Goal: Task Accomplishment & Management: Manage account settings

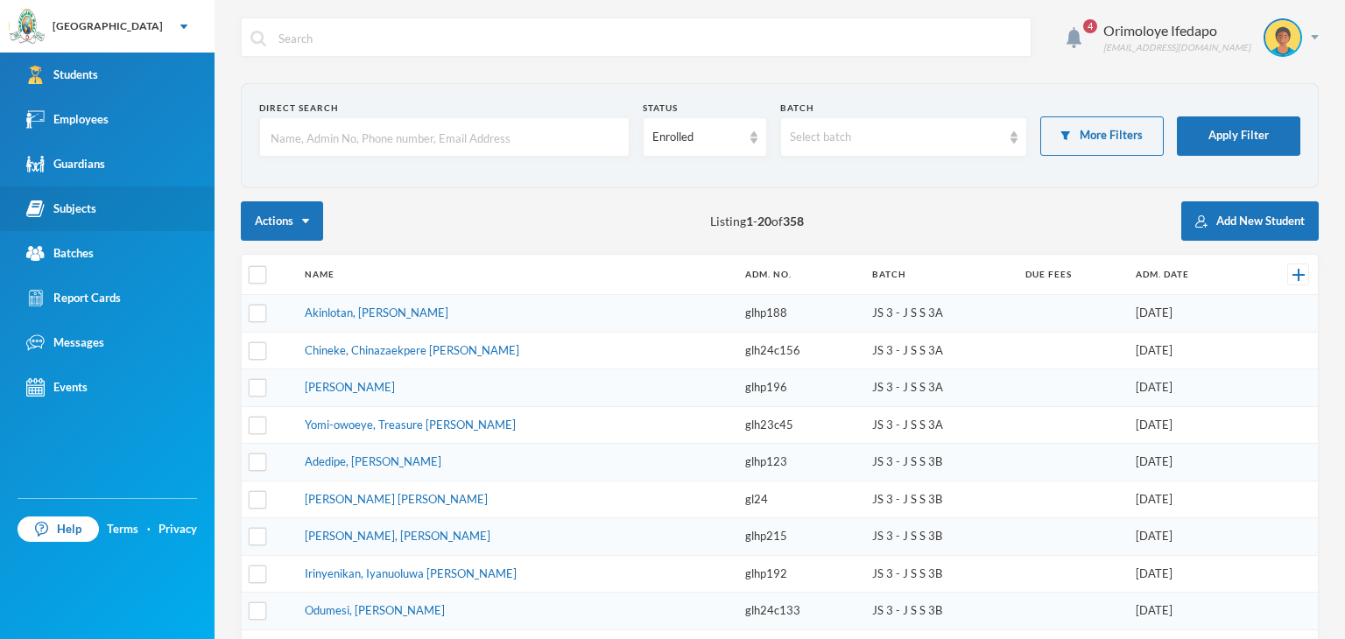
click at [86, 204] on div "Subjects" at bounding box center [61, 209] width 70 height 18
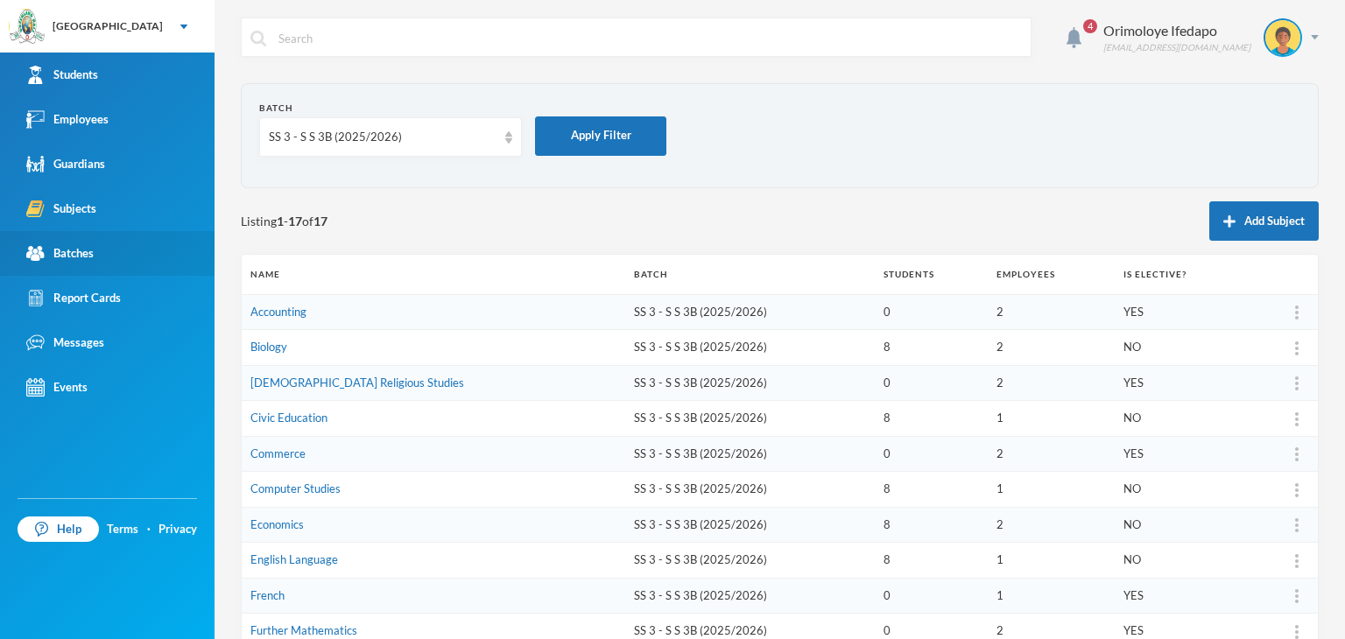
click at [95, 257] on link "Batches" at bounding box center [107, 253] width 215 height 45
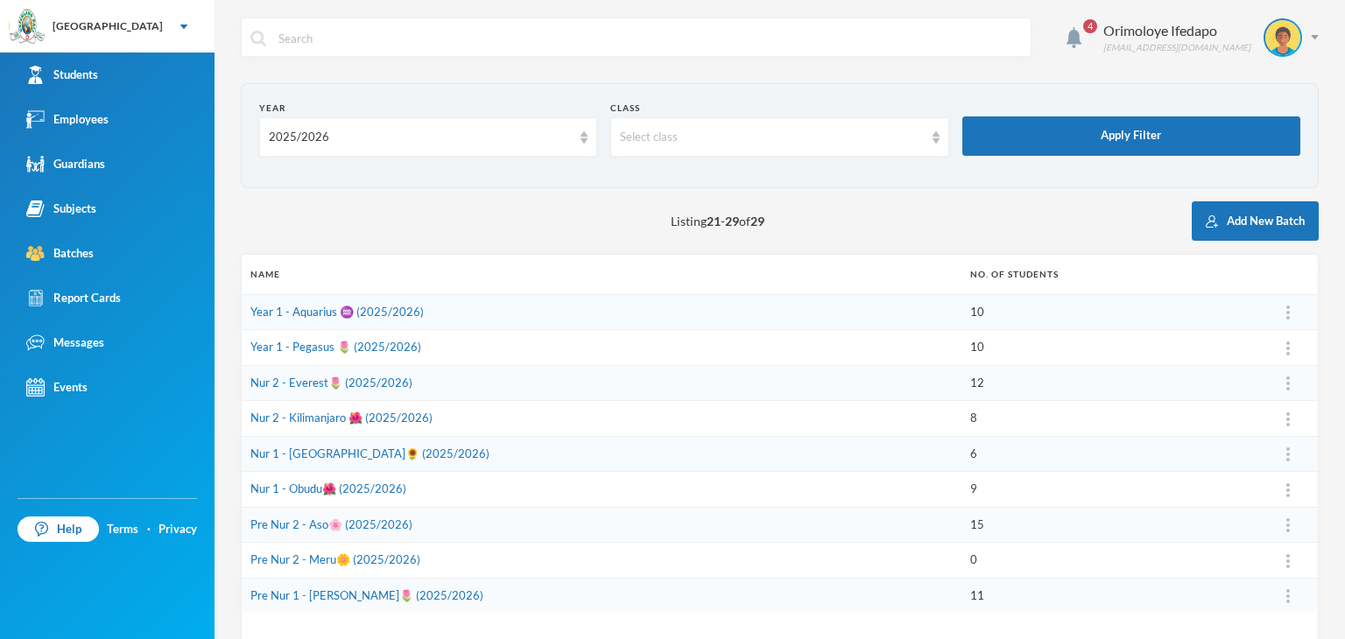
scroll to position [80, 0]
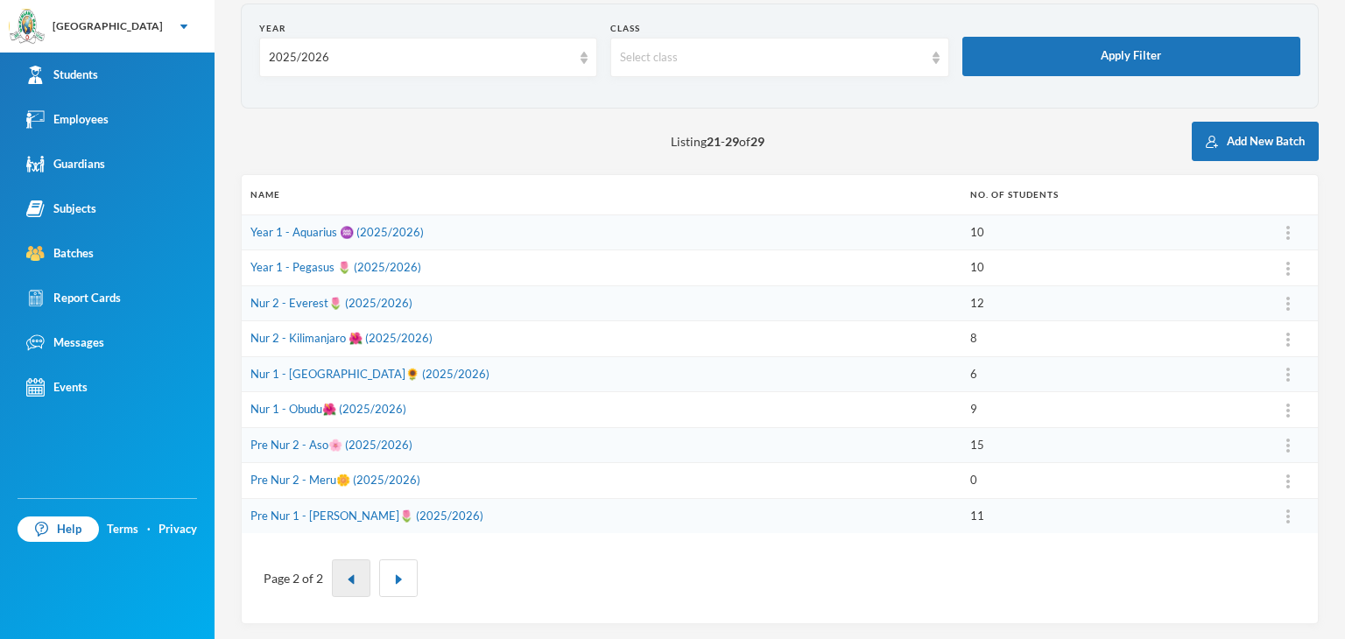
click at [346, 582] on img "button" at bounding box center [351, 580] width 11 height 11
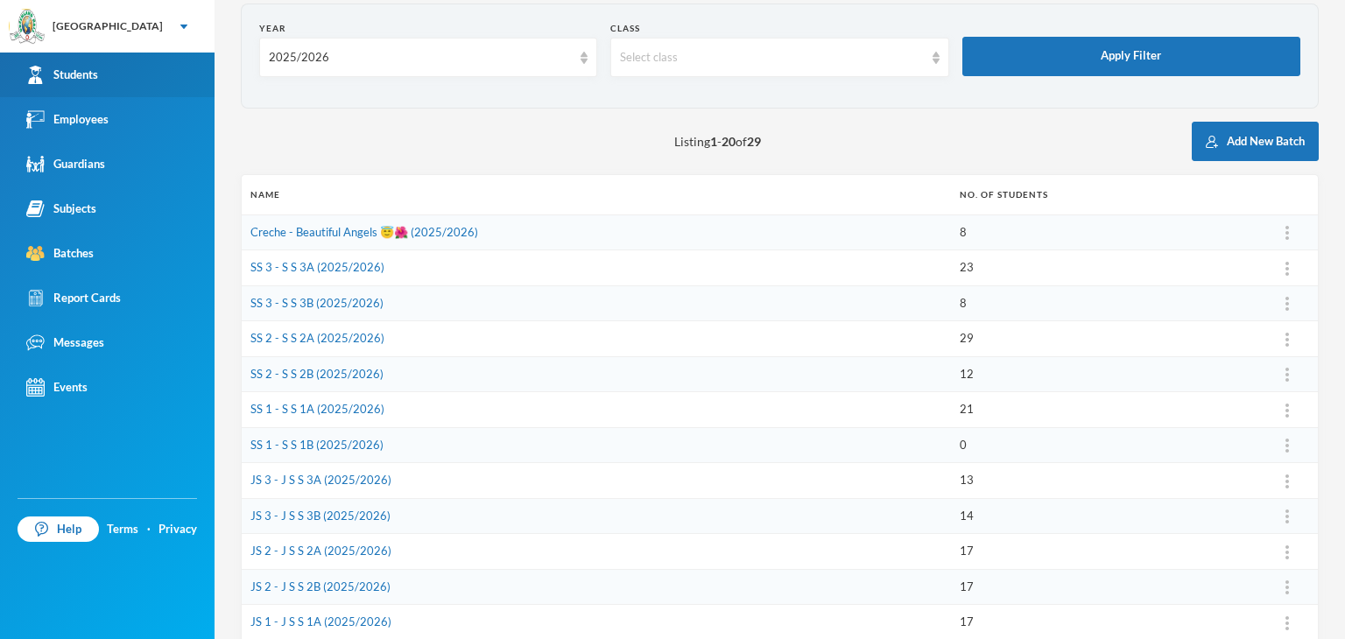
click at [109, 89] on link "Students" at bounding box center [107, 75] width 215 height 45
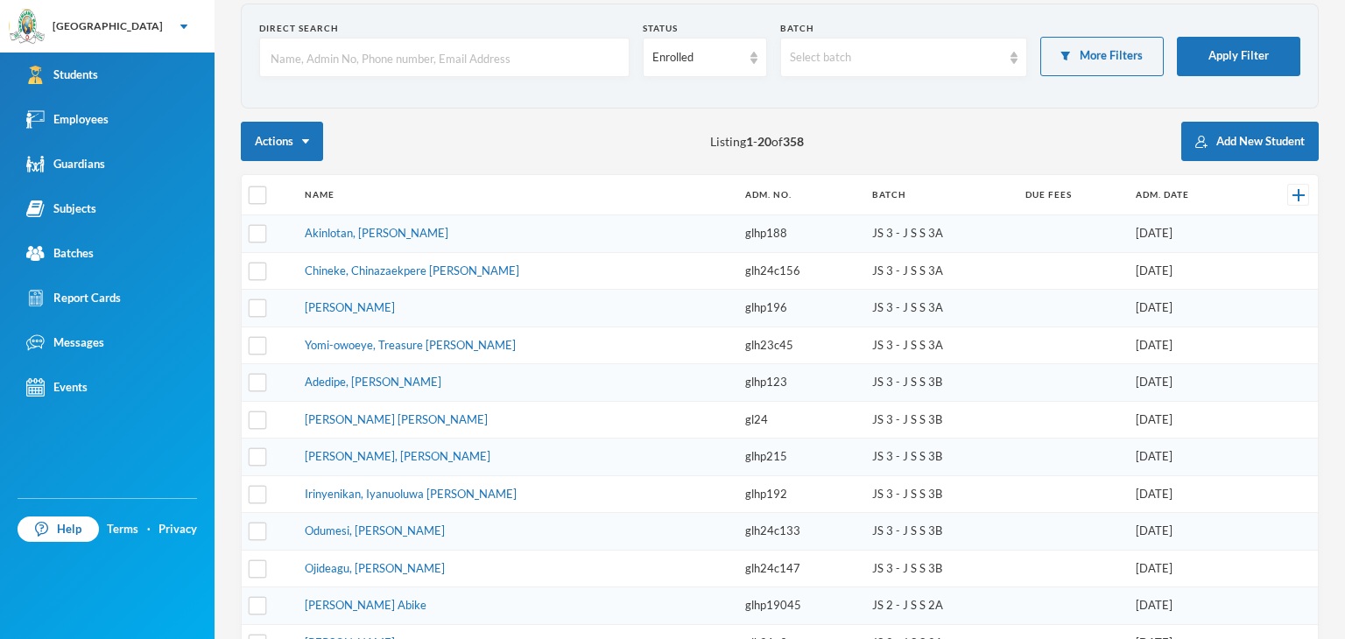
click at [332, 60] on input "text" at bounding box center [444, 58] width 351 height 39
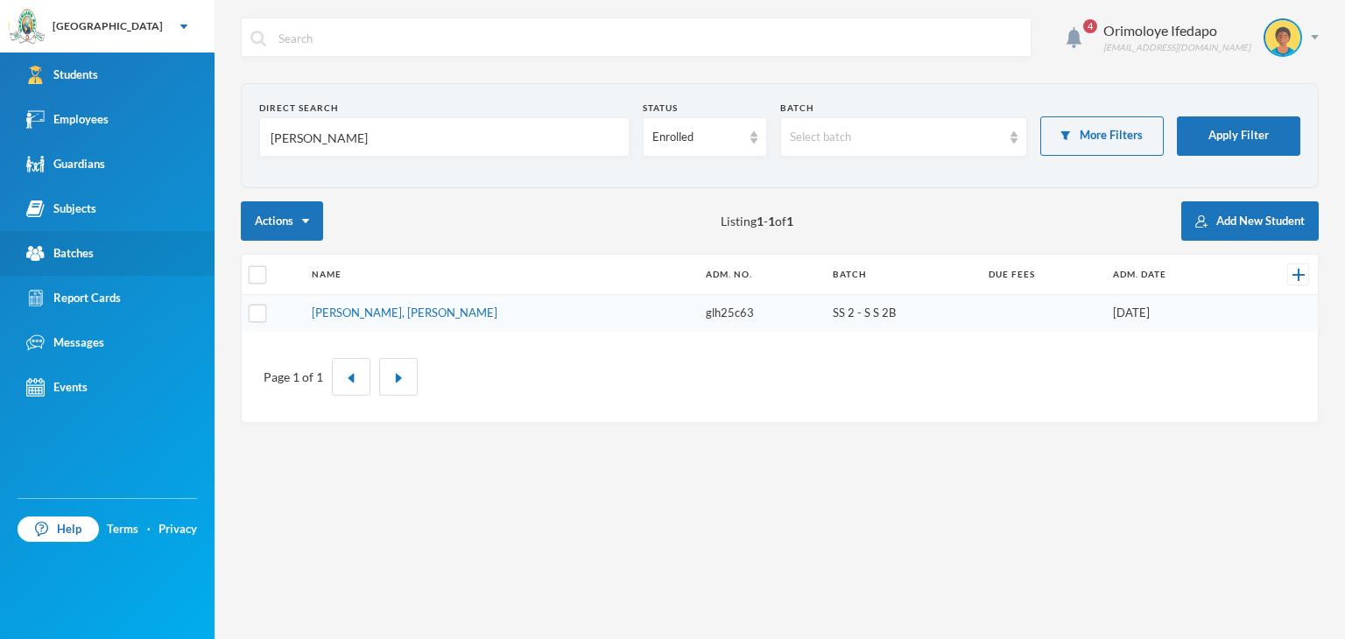
type input "[PERSON_NAME]"
click at [94, 257] on link "Batches" at bounding box center [107, 253] width 215 height 45
click at [94, 257] on div "Batches" at bounding box center [59, 253] width 67 height 18
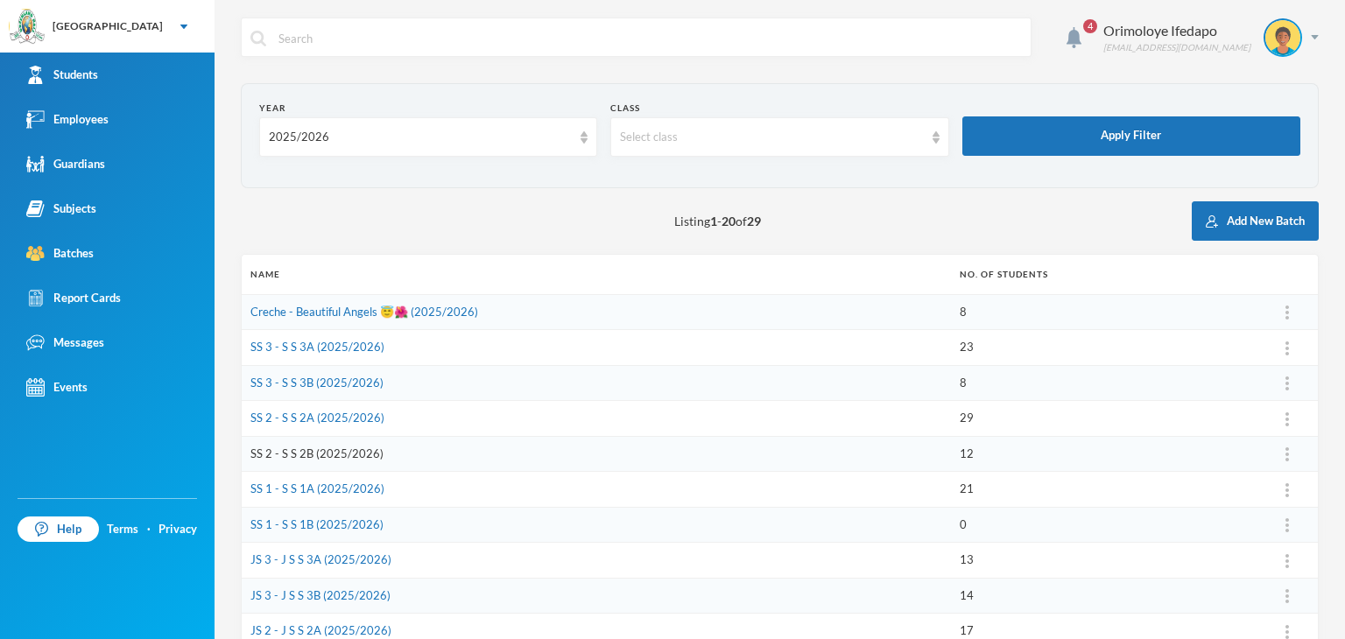
click at [301, 456] on link "SS 2 - S S 2B (2025/2026)" at bounding box center [316, 454] width 133 height 14
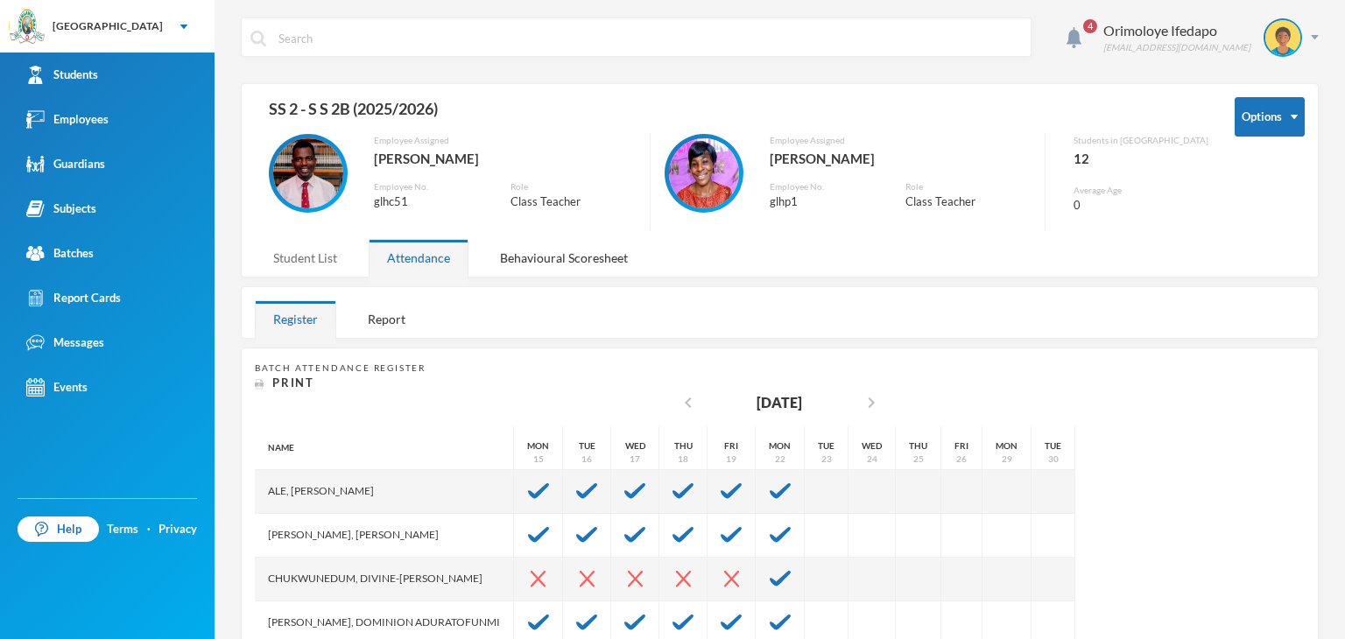
click at [319, 258] on div "Student List" at bounding box center [305, 258] width 101 height 38
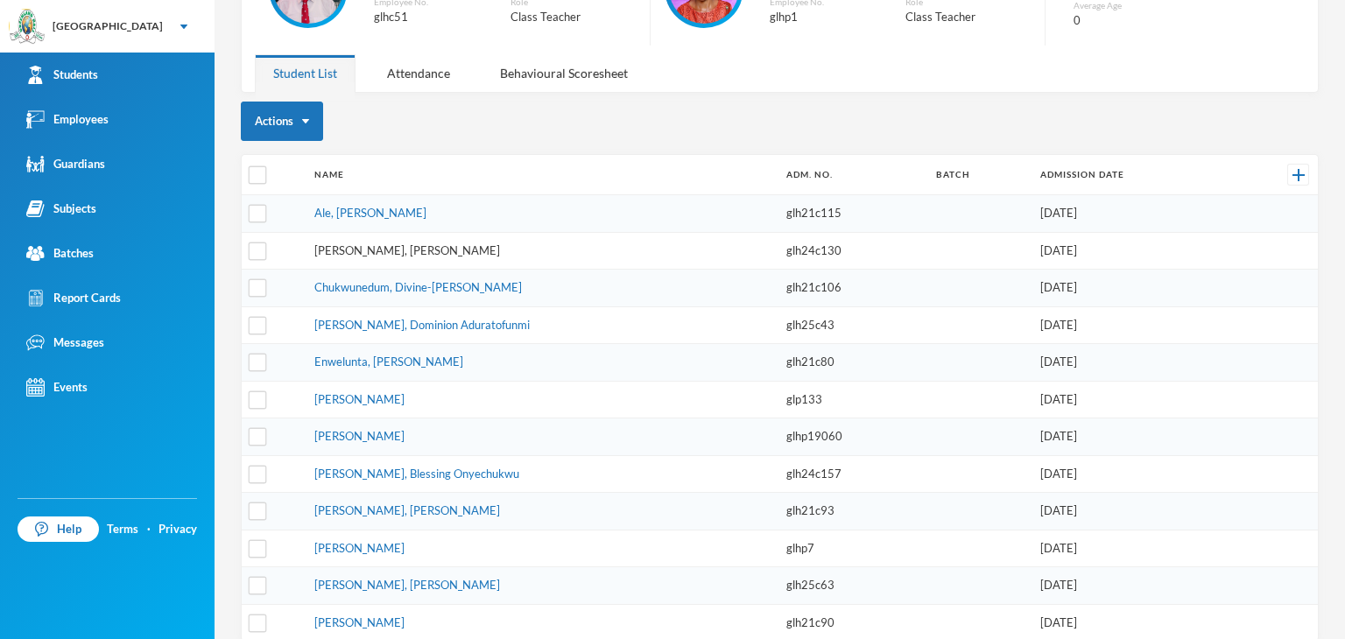
scroll to position [196, 0]
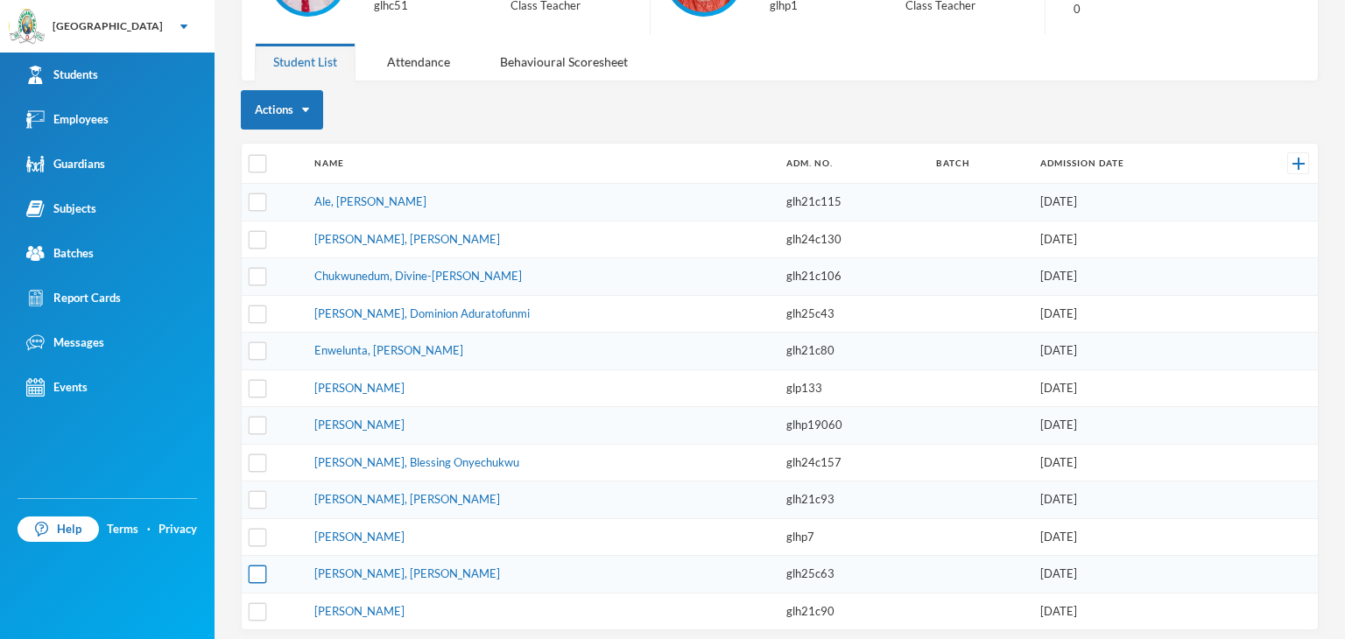
click at [263, 566] on input "checkbox" at bounding box center [258, 575] width 18 height 18
checkbox input "true"
click at [307, 108] on img "button" at bounding box center [305, 110] width 7 height 4
click at [298, 241] on button "Change Batch" at bounding box center [299, 240] width 98 height 32
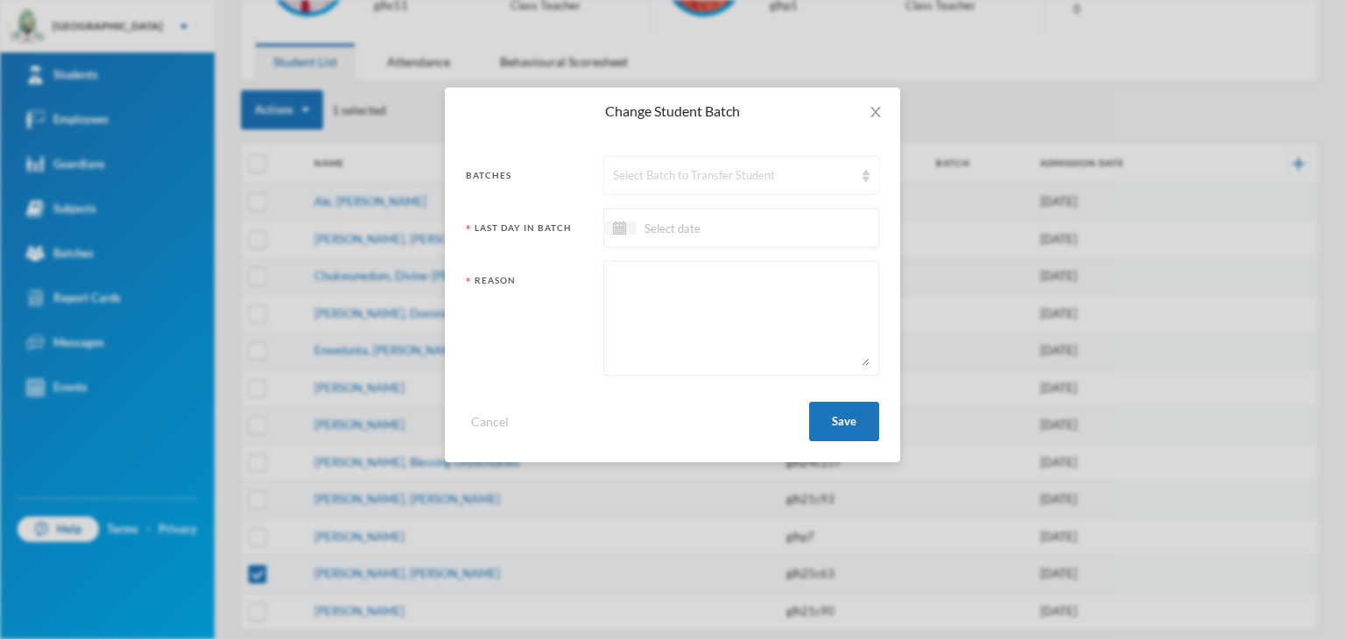
click at [673, 161] on div "Select Batch to Transfer Student" at bounding box center [741, 175] width 276 height 39
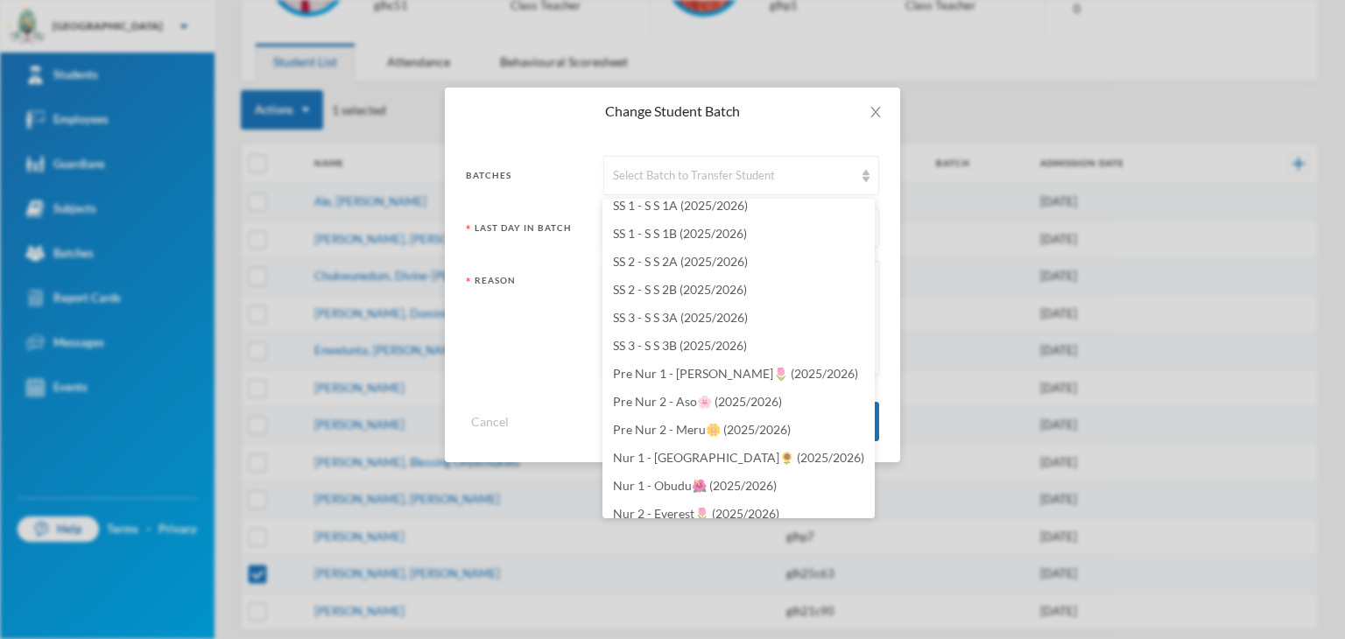
scroll to position [5097, 0]
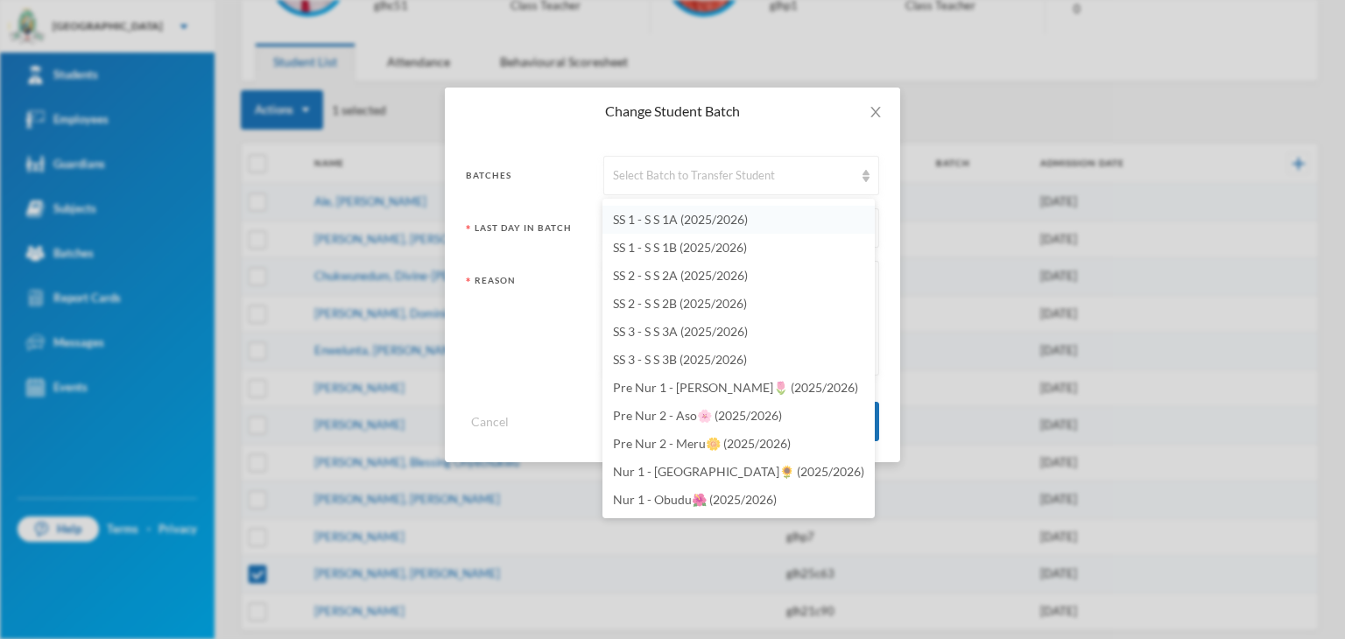
click at [696, 215] on span "SS 1 - S S 1A (2025/2026)" at bounding box center [680, 219] width 135 height 15
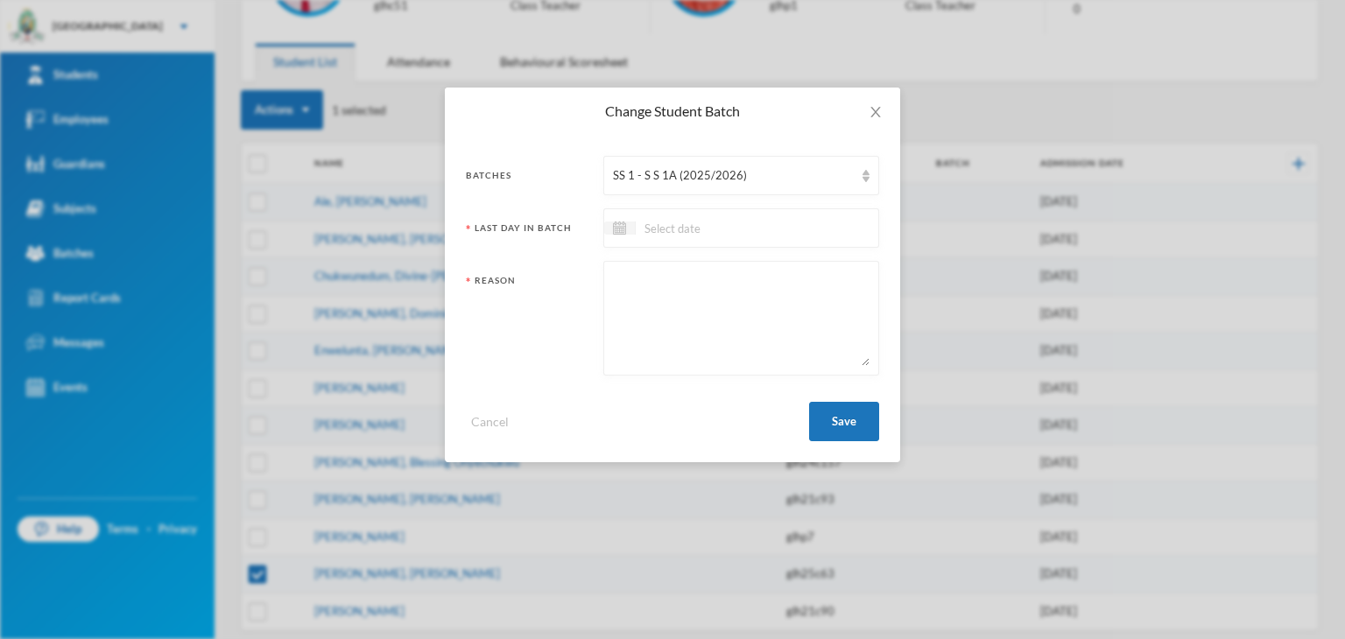
click at [725, 232] on input at bounding box center [709, 228] width 147 height 20
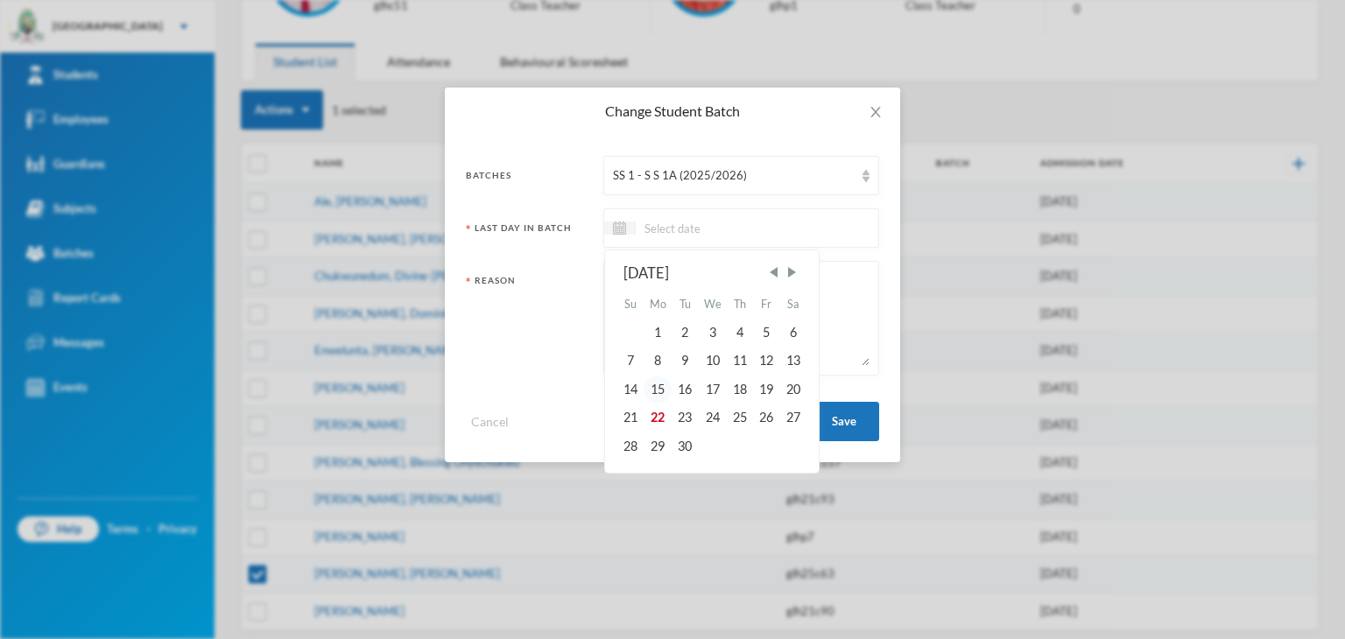
click at [652, 390] on div "15" at bounding box center [658, 390] width 28 height 28
type input "[DATE]"
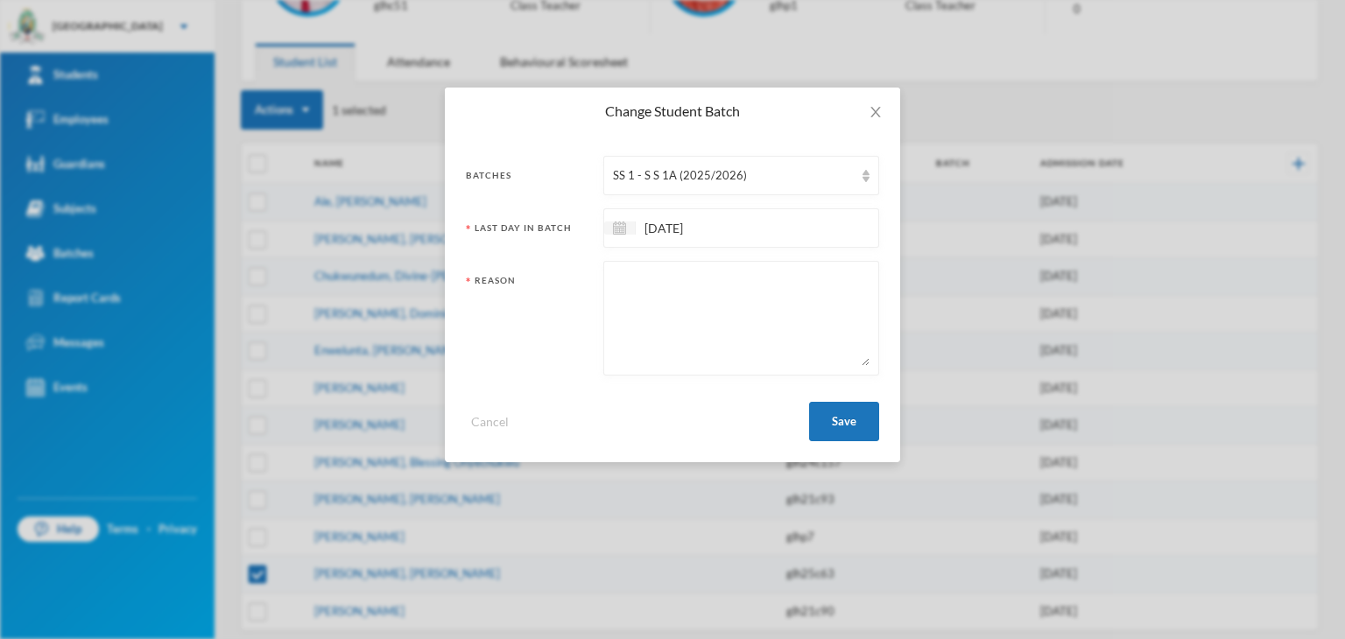
click at [699, 295] on textarea at bounding box center [741, 318] width 257 height 95
type textarea "C"
type textarea "D"
type textarea "Change of Class"
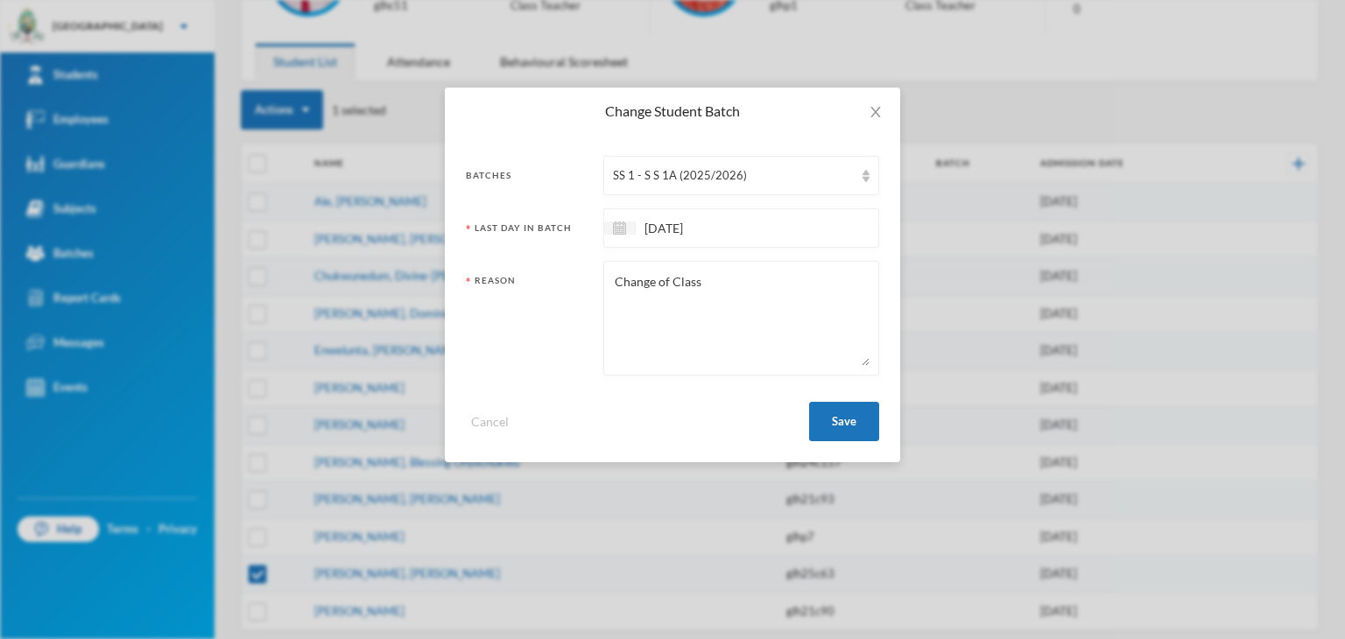
click at [1, 622] on div "Change Student Batch Batches SS 1 - S S 1A (2025/2026) Last Day In Batch [DATE]…" at bounding box center [672, 319] width 1345 height 639
click at [837, 420] on button "Save" at bounding box center [844, 421] width 70 height 39
checkbox input "false"
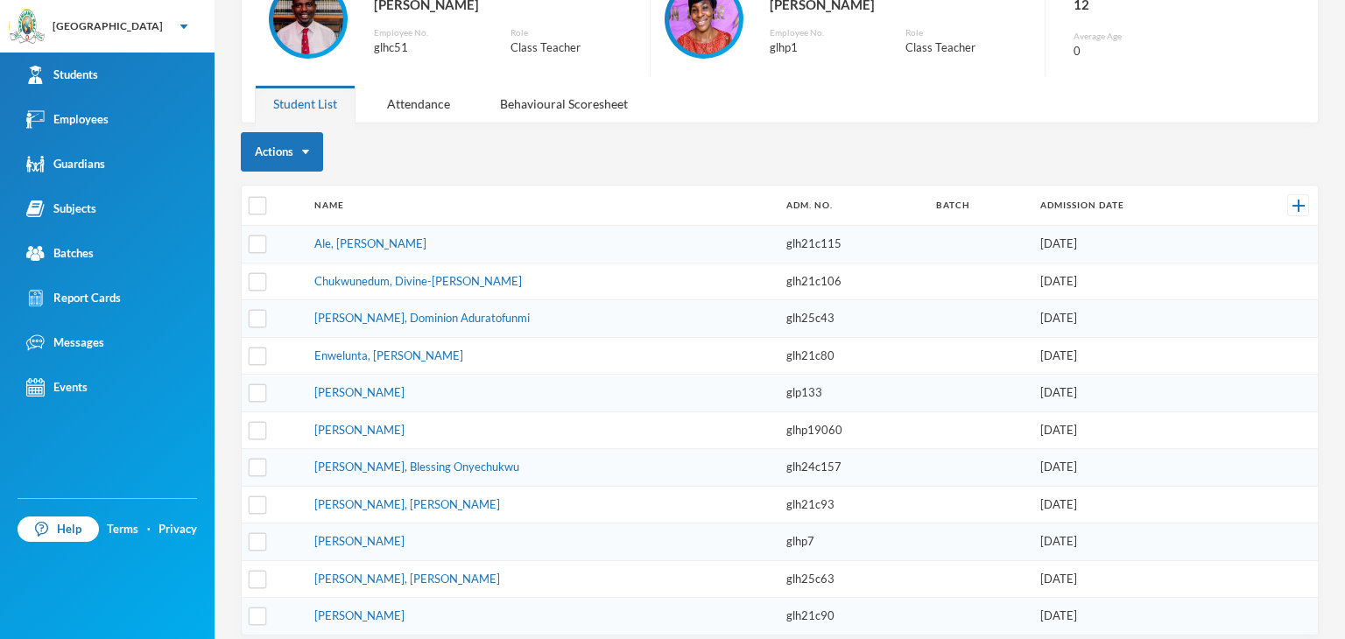
scroll to position [160, 0]
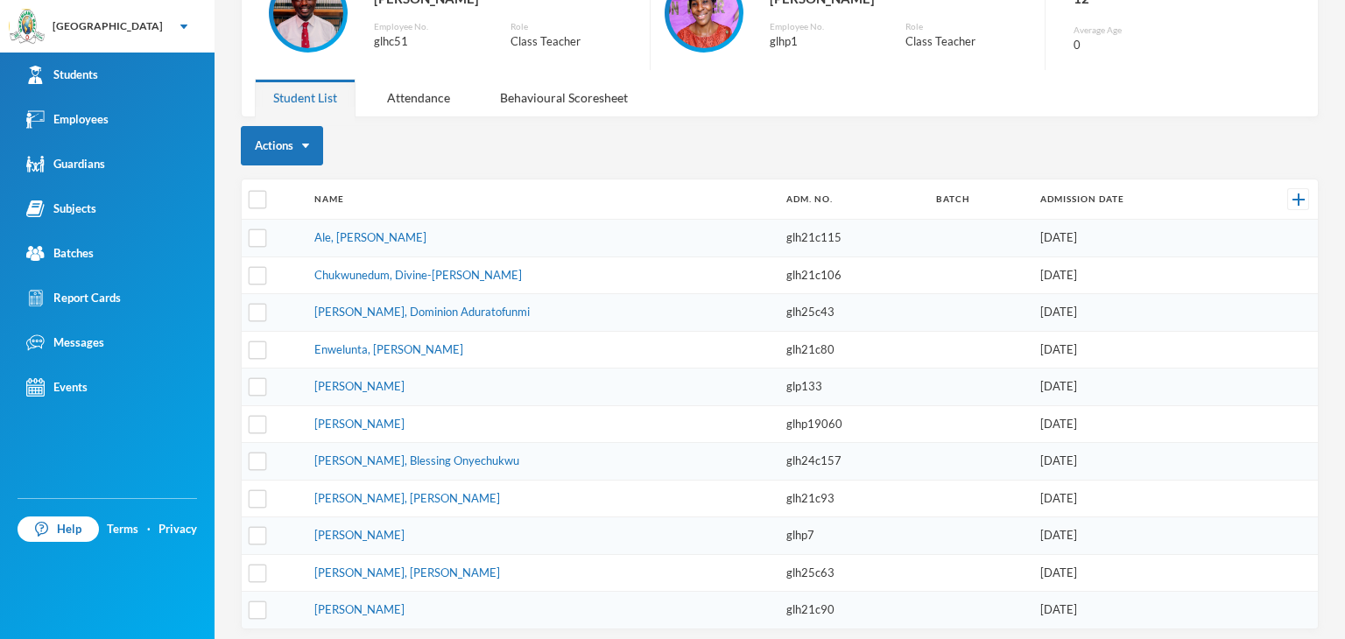
click at [423, 87] on div "Attendance" at bounding box center [419, 98] width 100 height 38
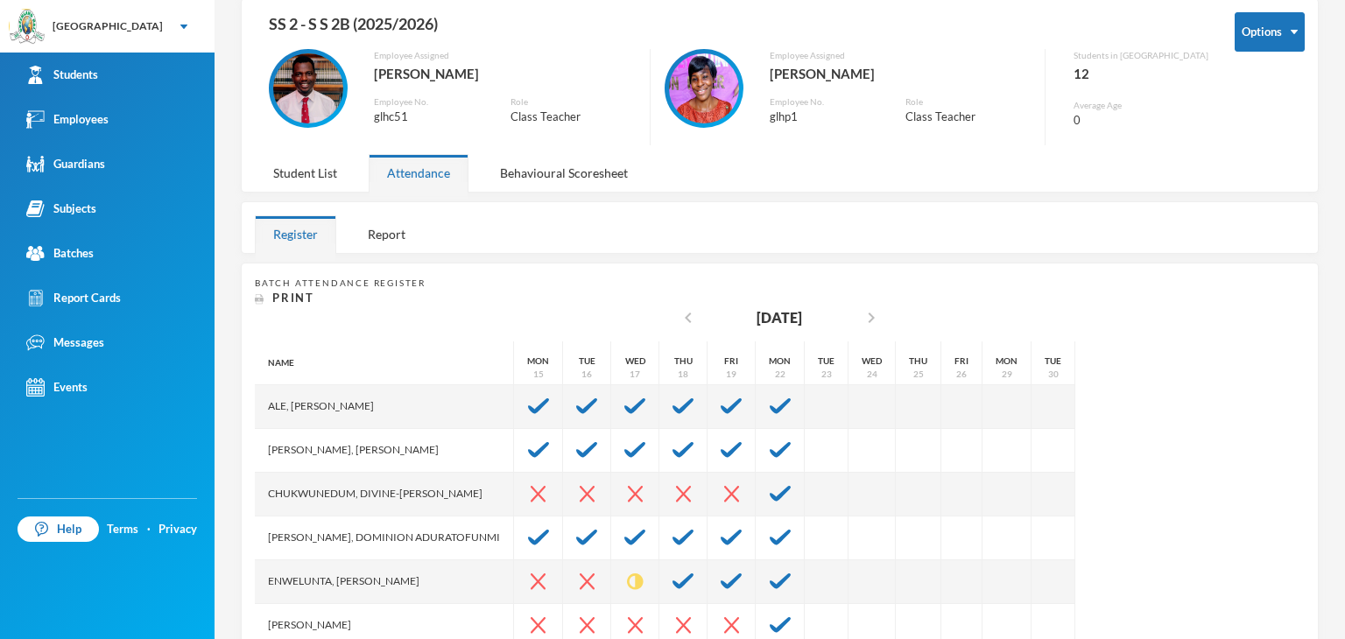
scroll to position [67, 0]
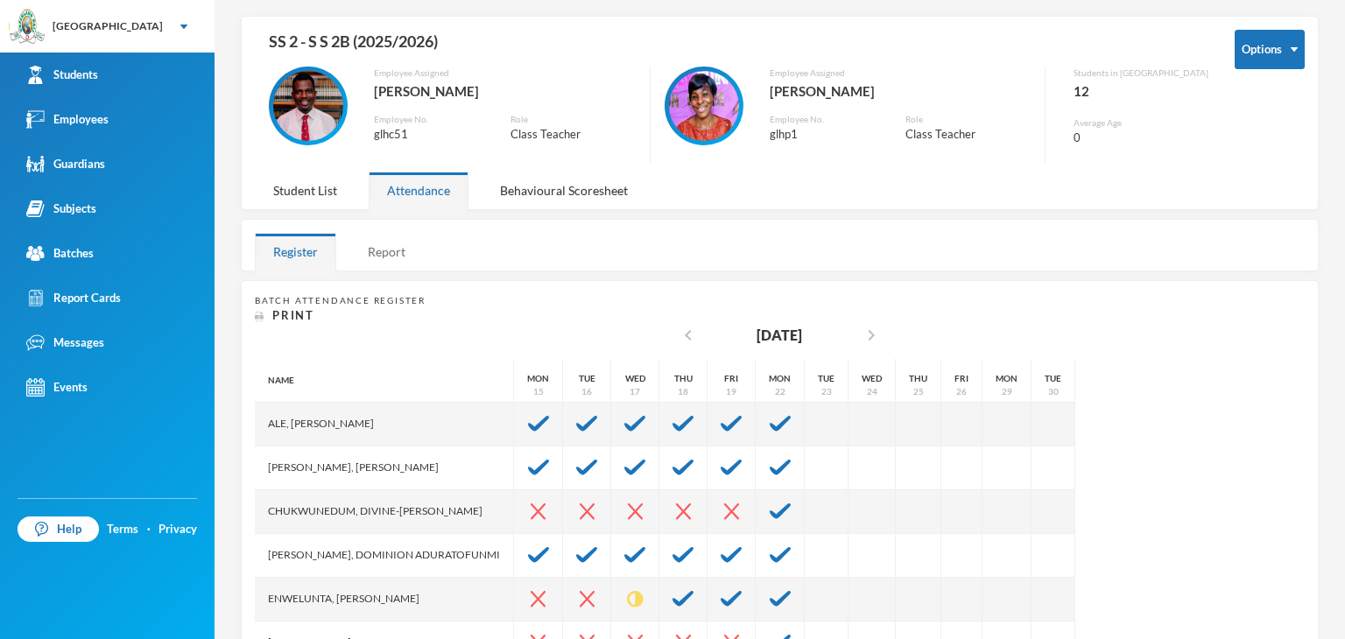
click at [390, 252] on div "Report" at bounding box center [386, 252] width 74 height 38
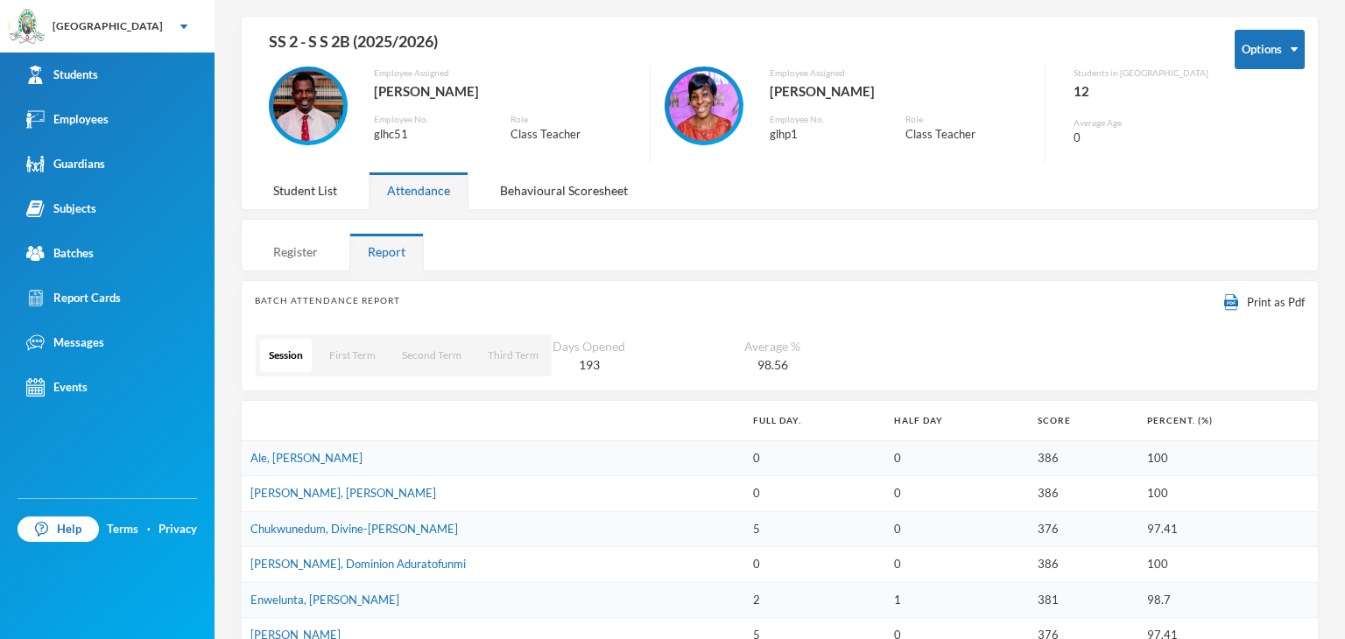
click at [314, 250] on div "Register" at bounding box center [295, 252] width 81 height 38
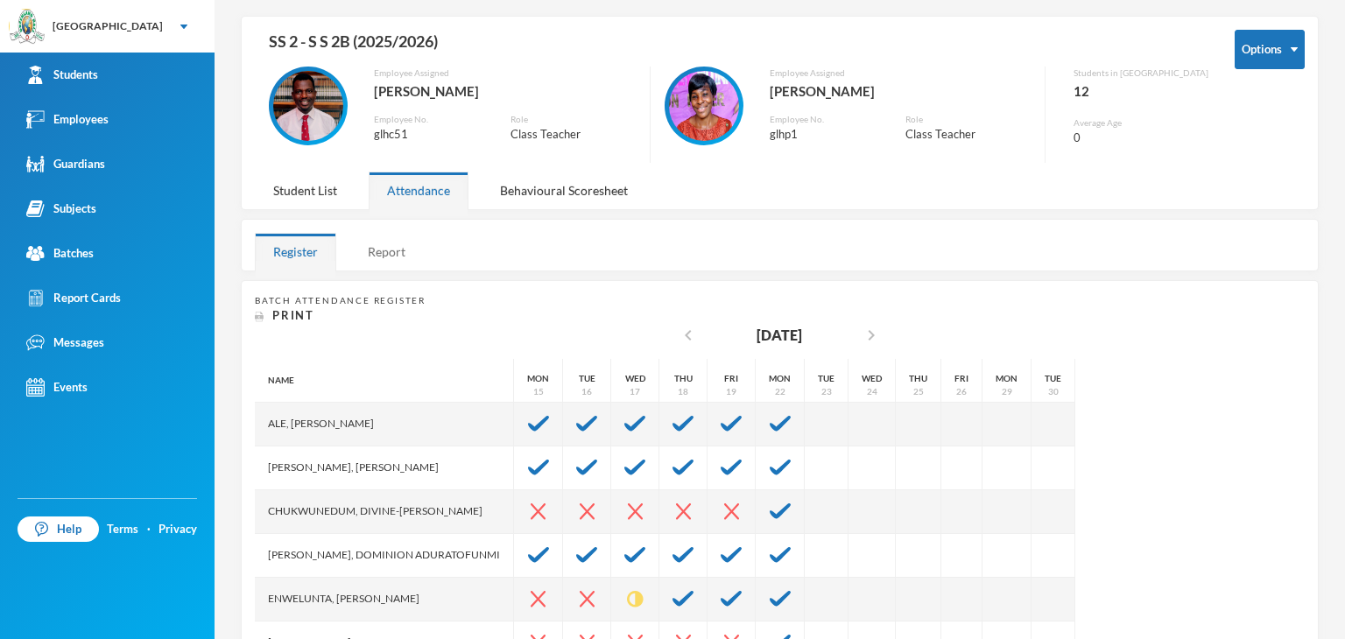
click at [399, 250] on div "Report" at bounding box center [386, 252] width 74 height 38
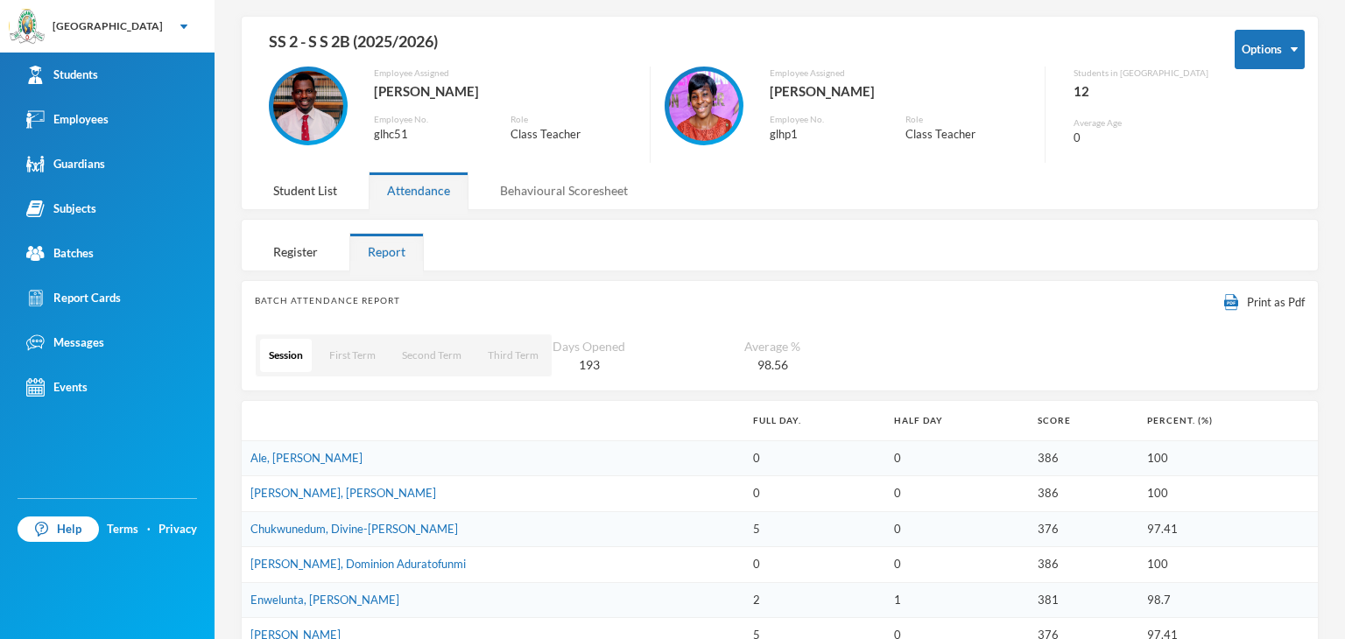
click at [560, 192] on div "Behavioural Scoresheet" at bounding box center [564, 191] width 165 height 38
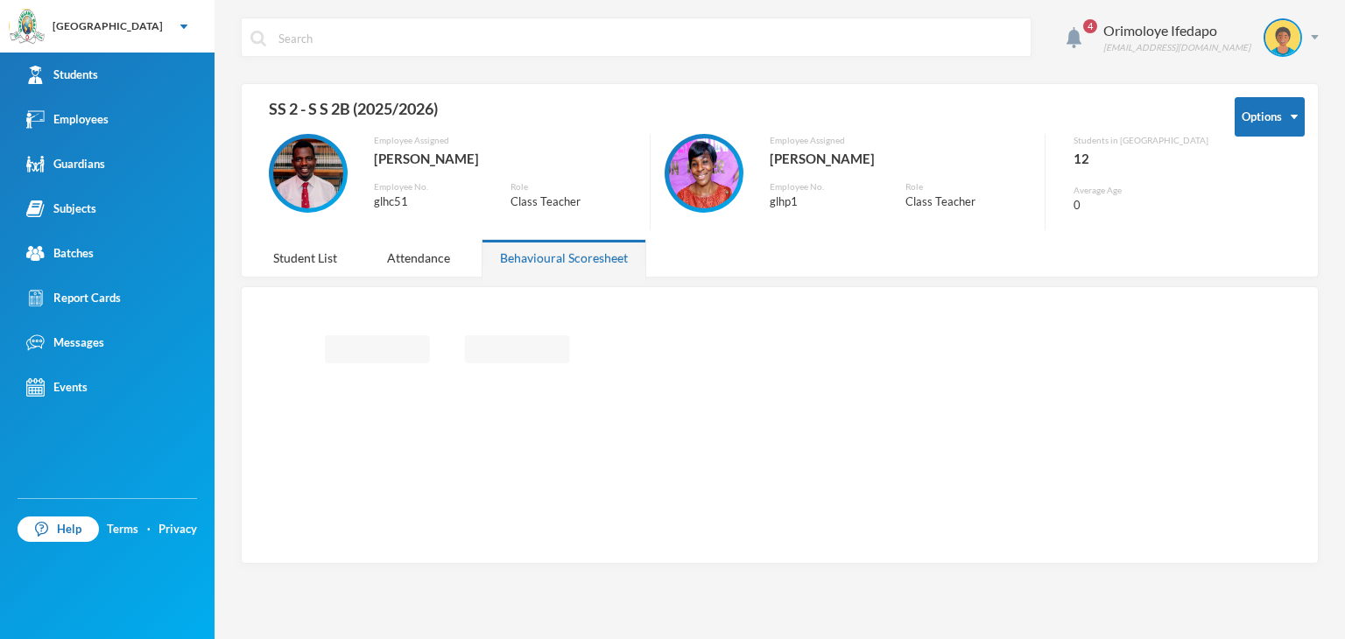
scroll to position [0, 0]
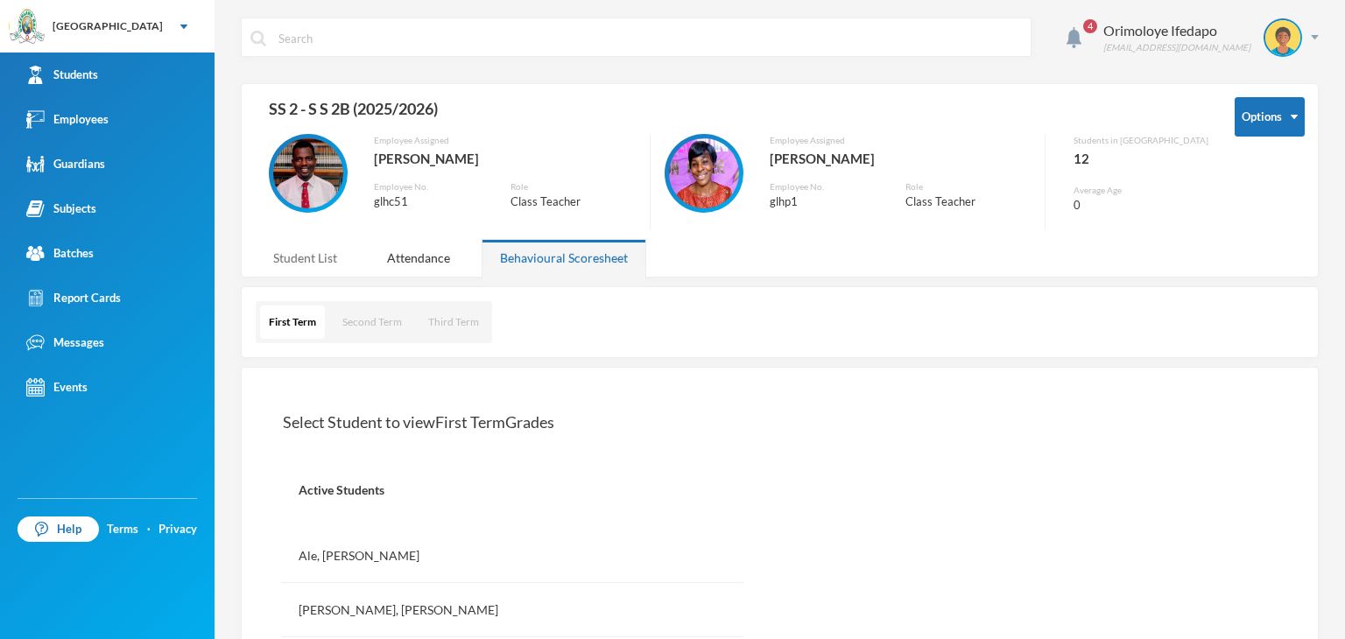
click at [321, 251] on div "Student List" at bounding box center [305, 258] width 101 height 38
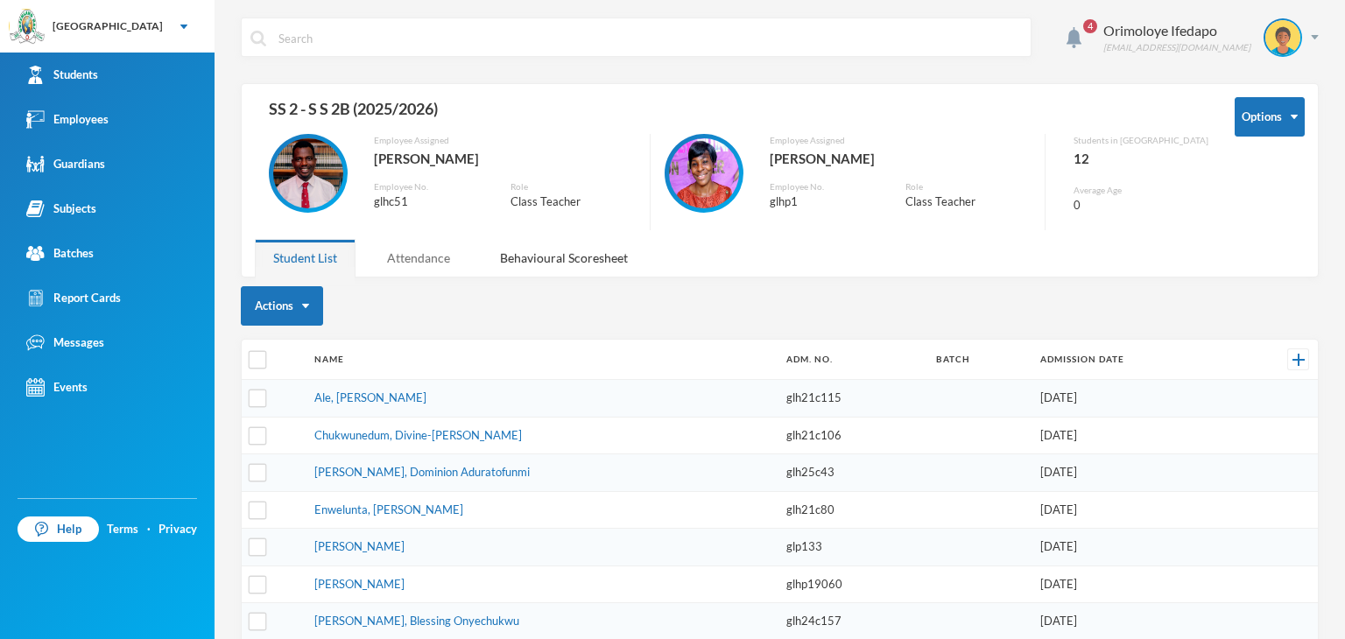
click at [394, 257] on div "Attendance" at bounding box center [419, 258] width 100 height 38
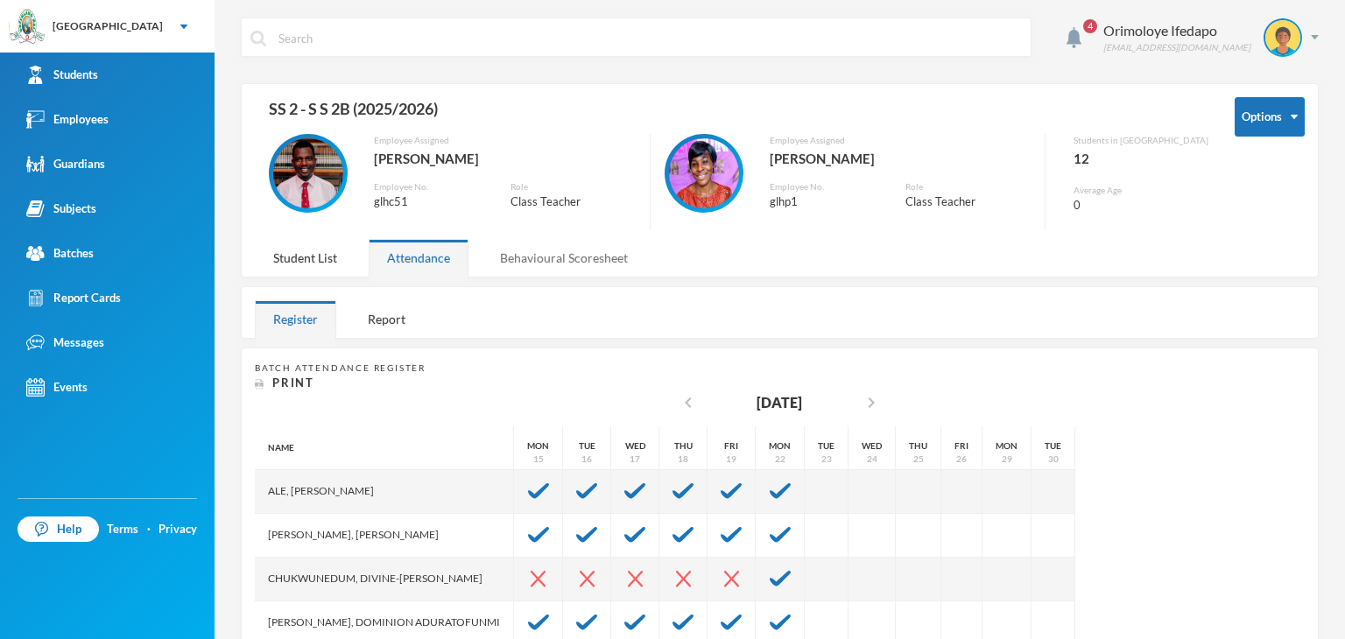
click at [549, 254] on div "Behavioural Scoresheet" at bounding box center [564, 258] width 165 height 38
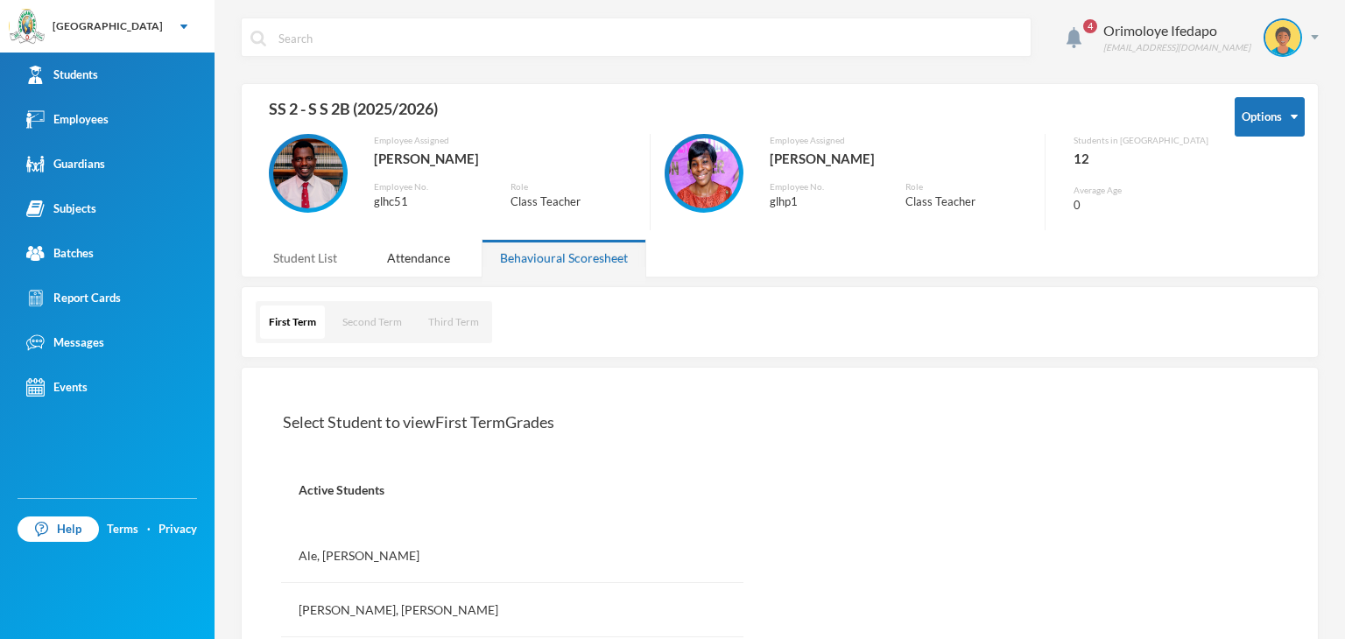
click at [334, 263] on div "Student List" at bounding box center [305, 258] width 101 height 38
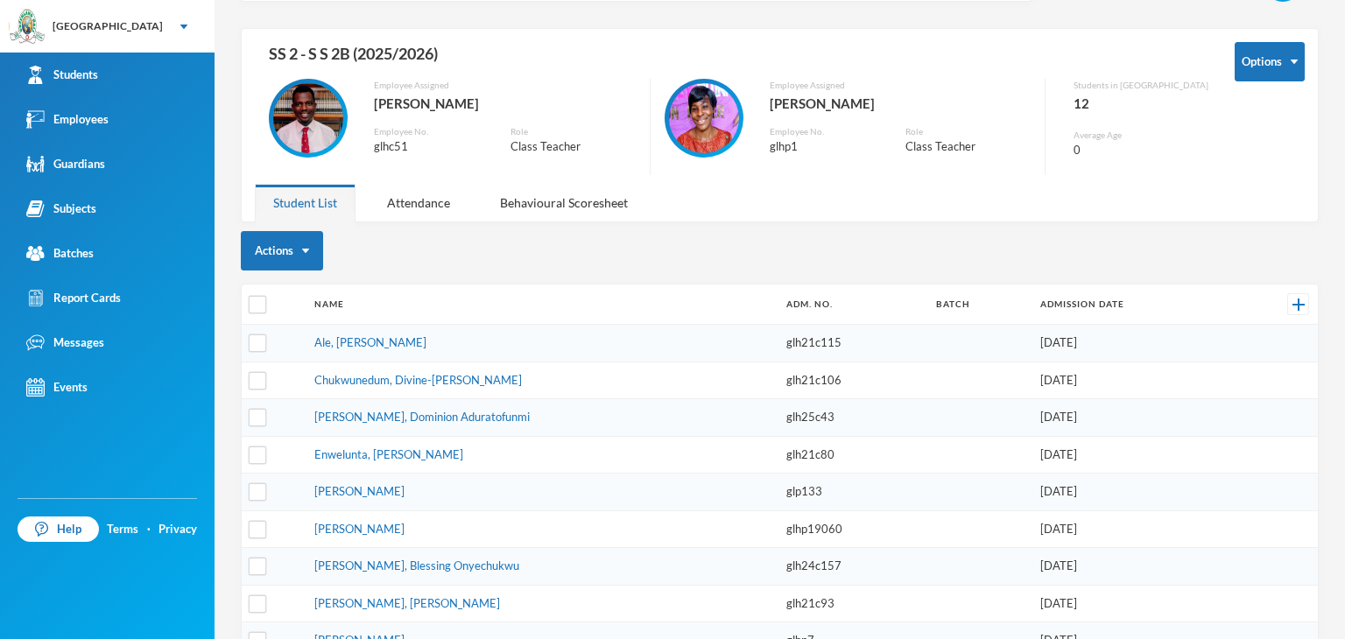
scroll to position [59, 0]
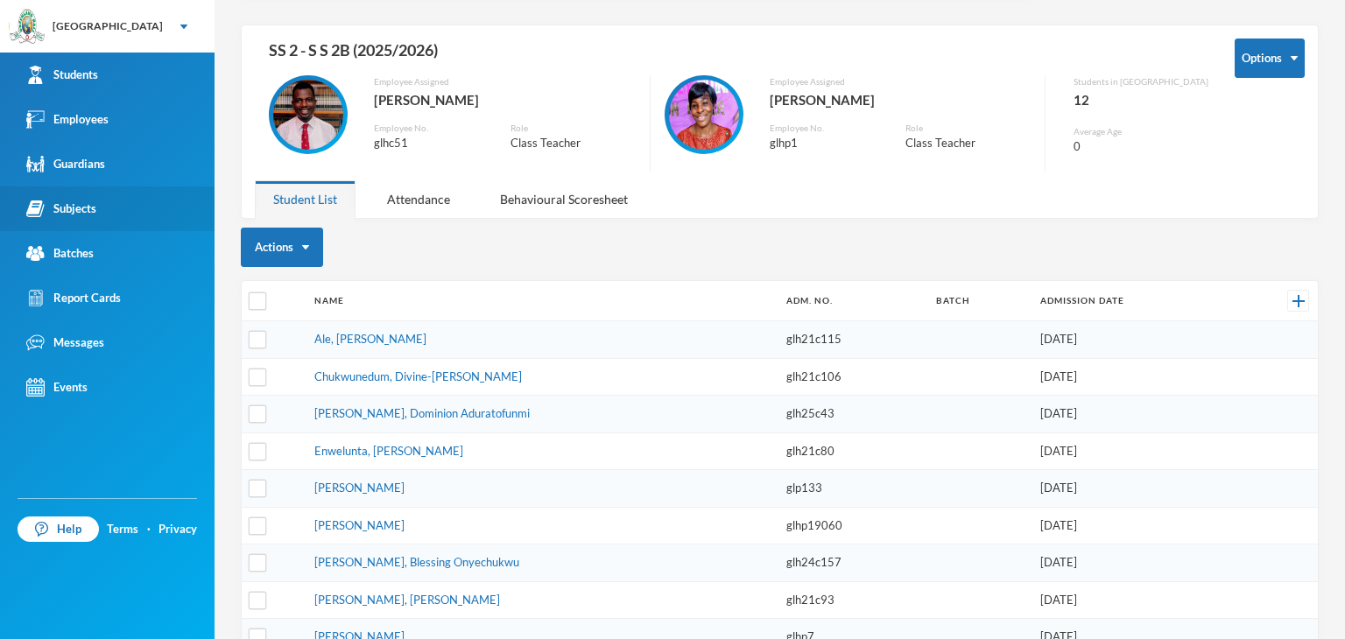
click at [81, 200] on div "Subjects" at bounding box center [61, 209] width 70 height 18
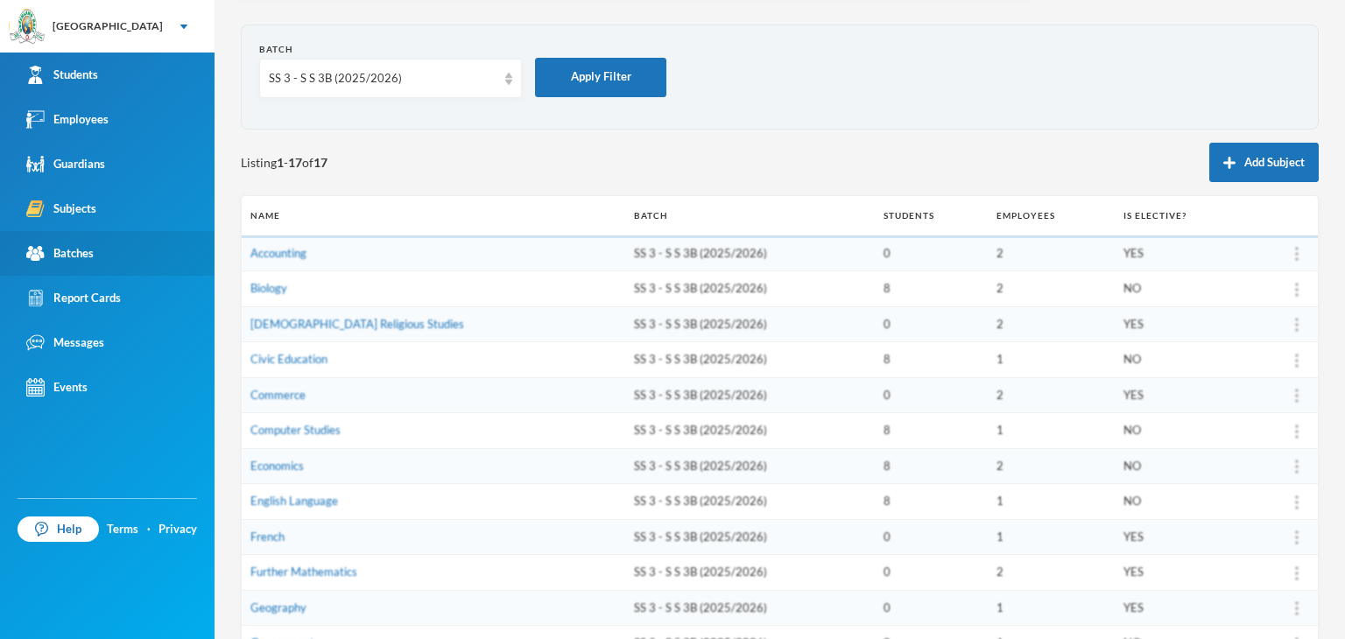
click at [103, 238] on link "Batches" at bounding box center [107, 253] width 215 height 45
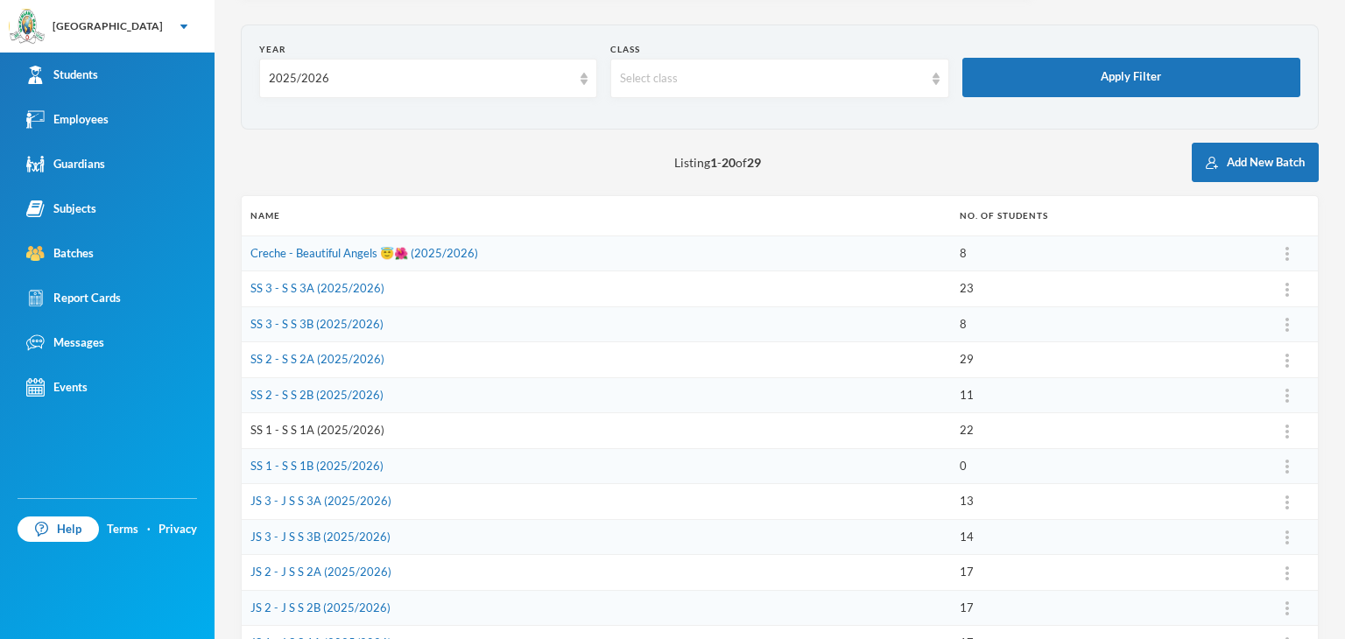
click at [293, 432] on link "SS 1 - S S 1A (2025/2026)" at bounding box center [317, 430] width 134 height 14
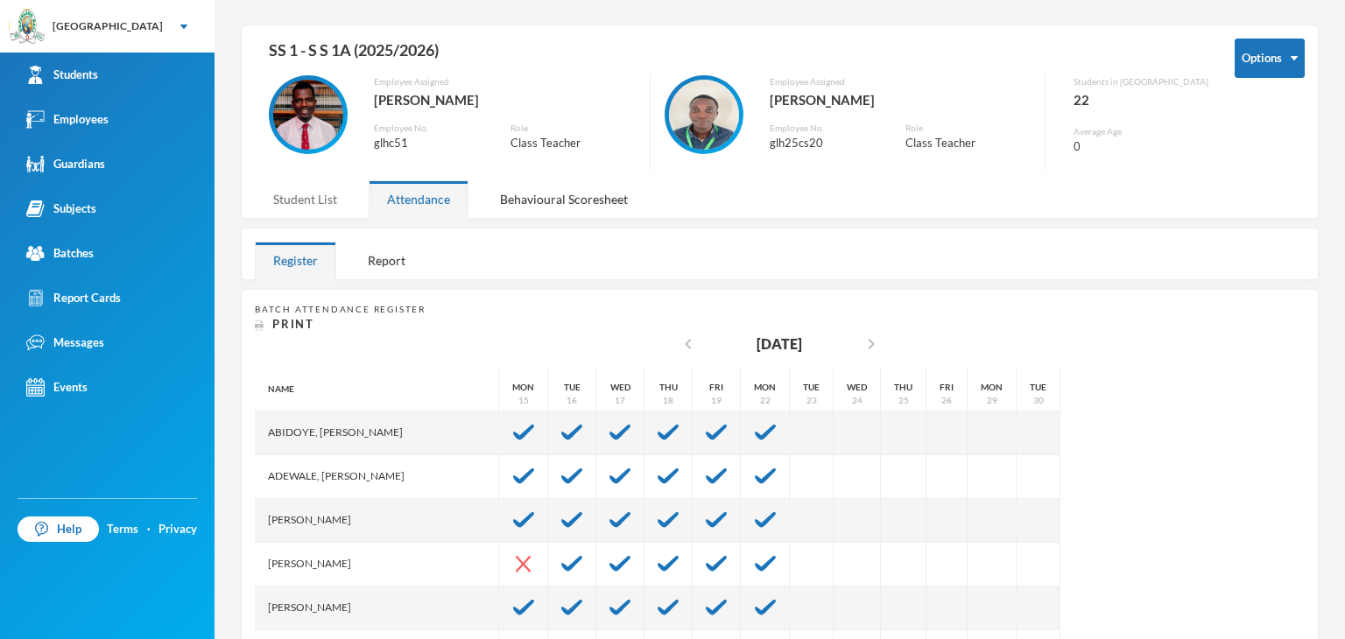
click at [323, 211] on div "Student List" at bounding box center [305, 199] width 101 height 38
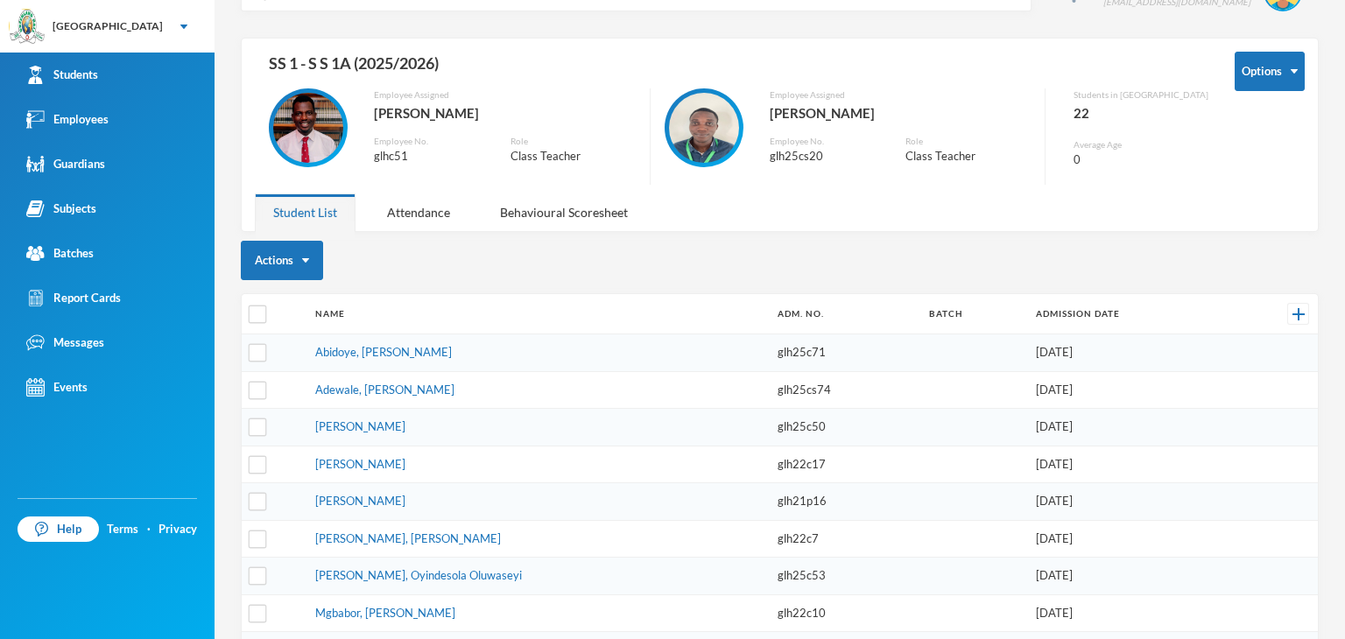
scroll to position [46, 0]
click at [95, 251] on link "Batches" at bounding box center [107, 253] width 215 height 45
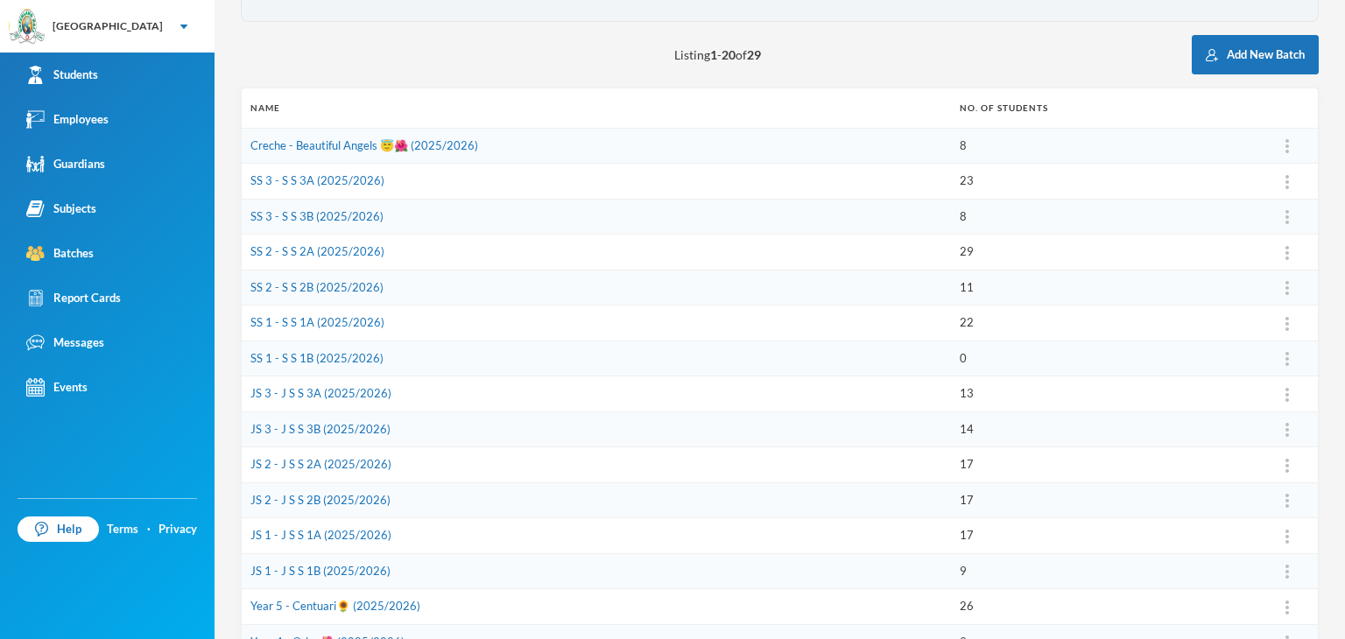
scroll to position [179, 0]
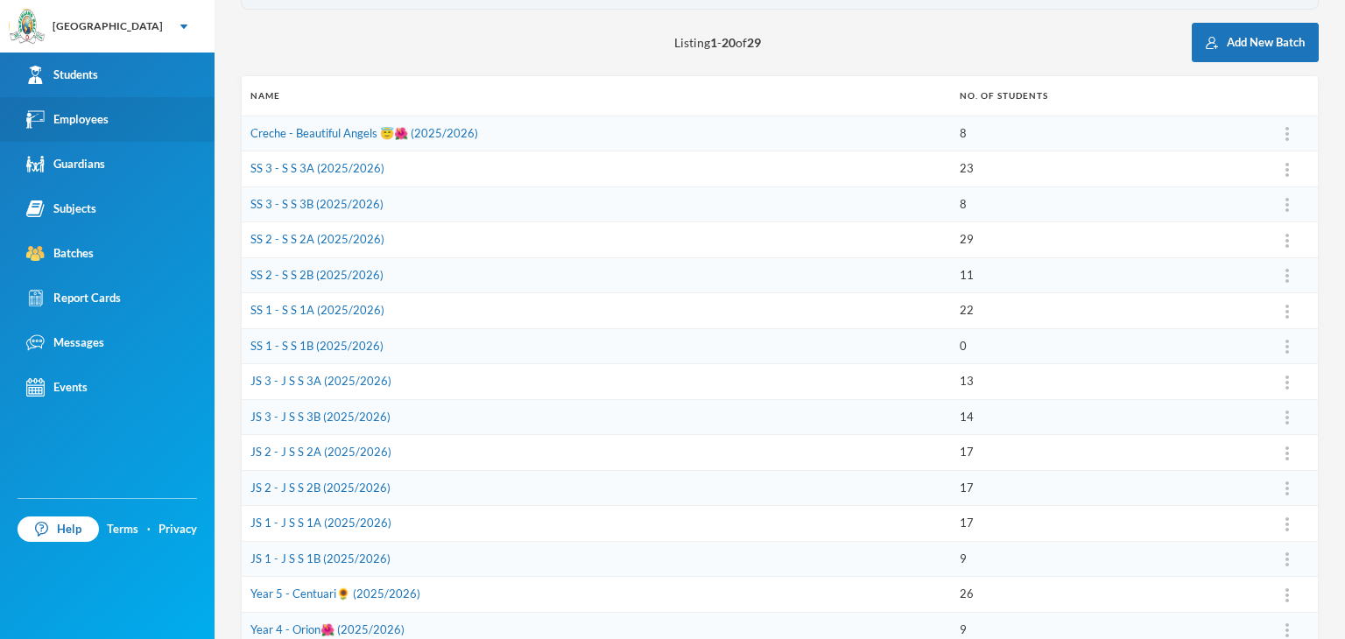
click at [83, 116] on div "Employees" at bounding box center [67, 119] width 82 height 18
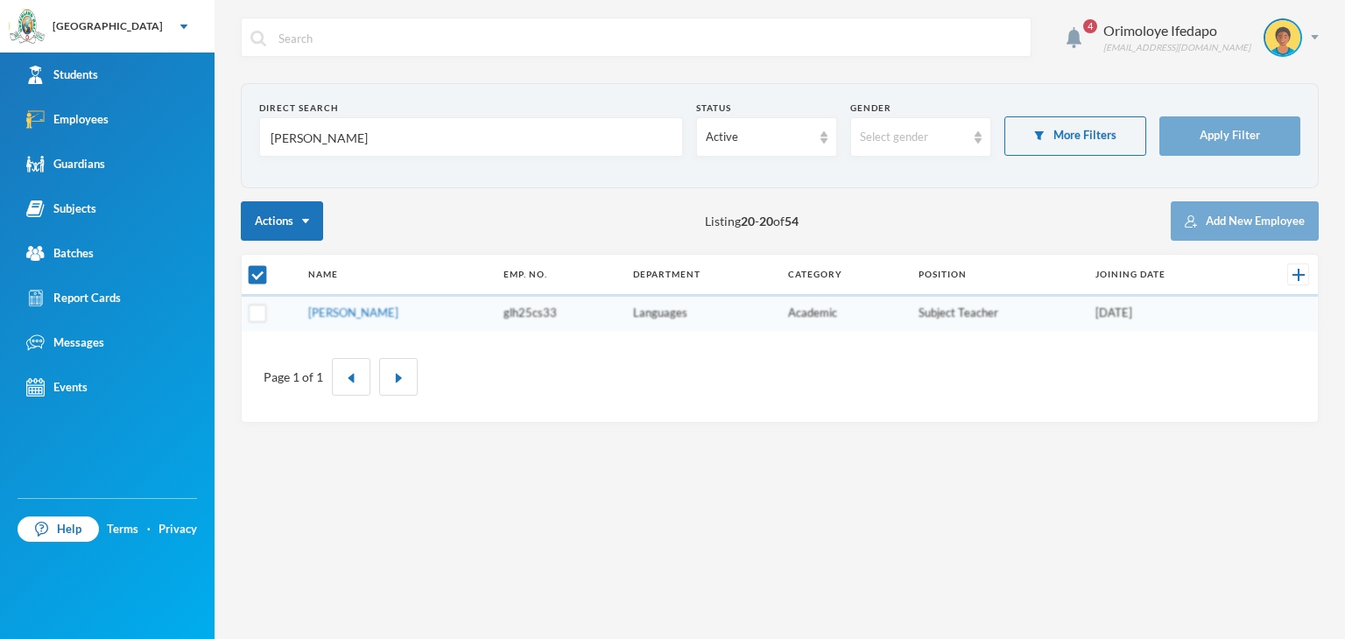
click at [336, 123] on input "[PERSON_NAME]" at bounding box center [471, 137] width 405 height 39
checkbox input "false"
click at [336, 123] on input "[PERSON_NAME]" at bounding box center [471, 137] width 405 height 39
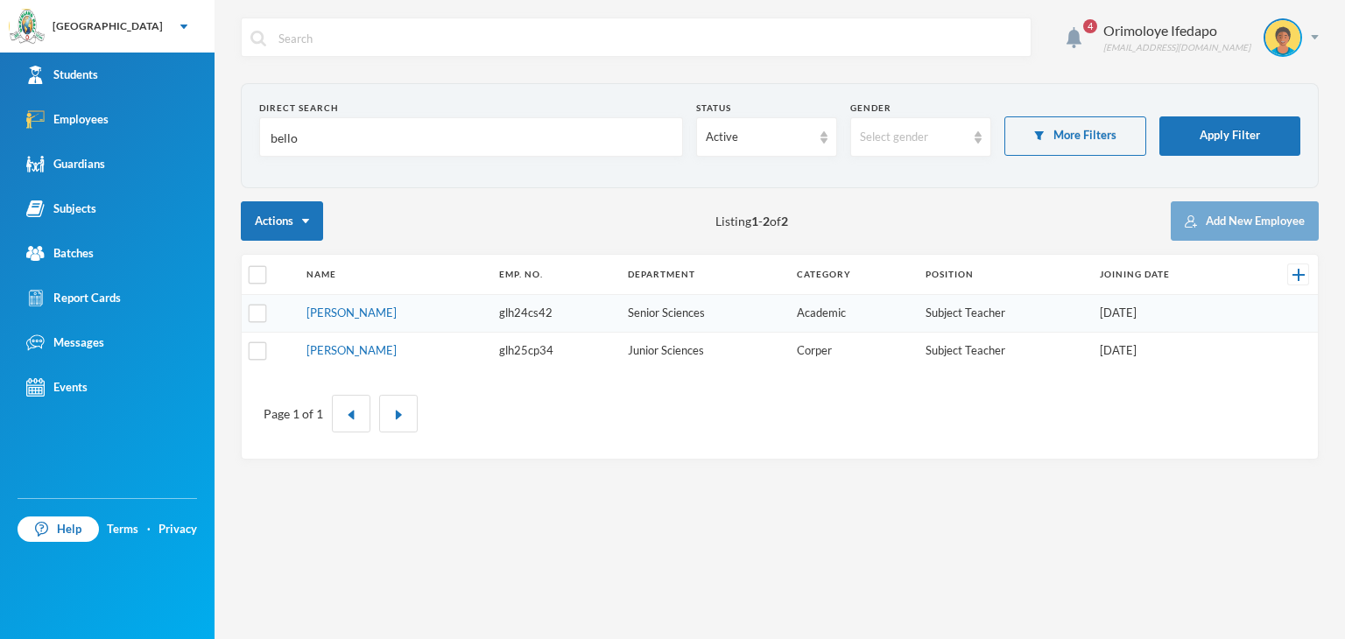
type input "bello"
click at [335, 302] on td "[PERSON_NAME]" at bounding box center [394, 314] width 193 height 38
click at [338, 316] on link "[PERSON_NAME]" at bounding box center [352, 313] width 90 height 14
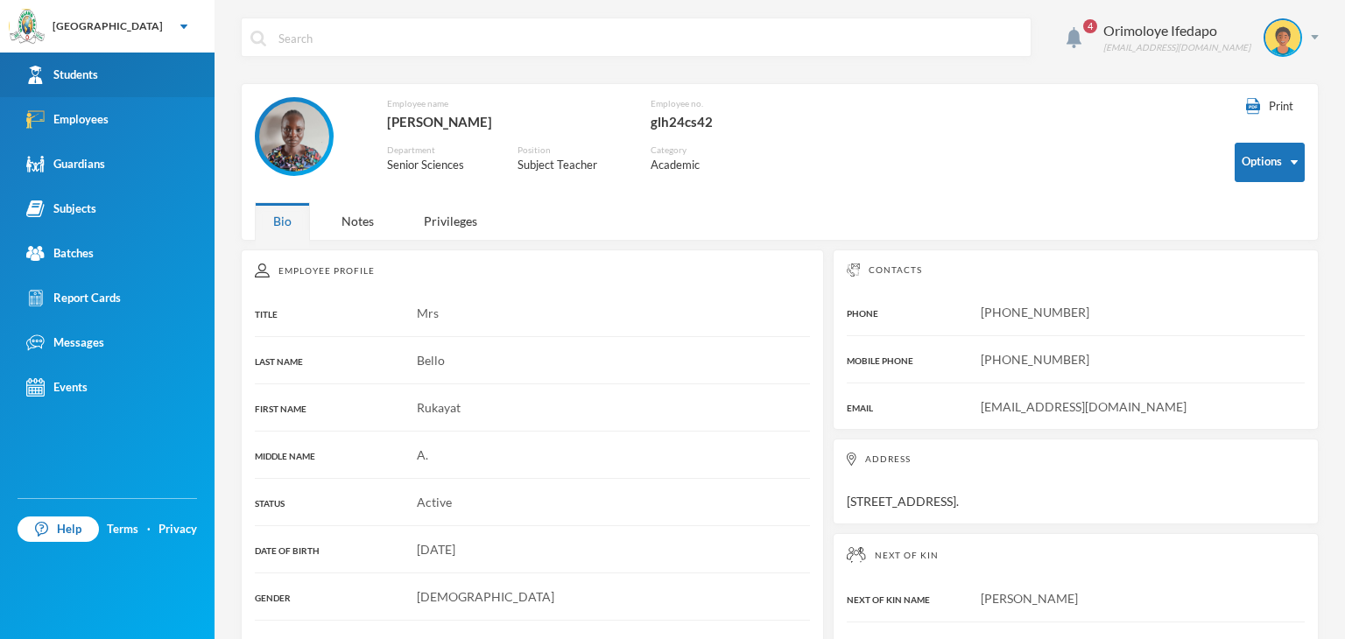
click at [89, 66] on div "Students" at bounding box center [62, 75] width 72 height 18
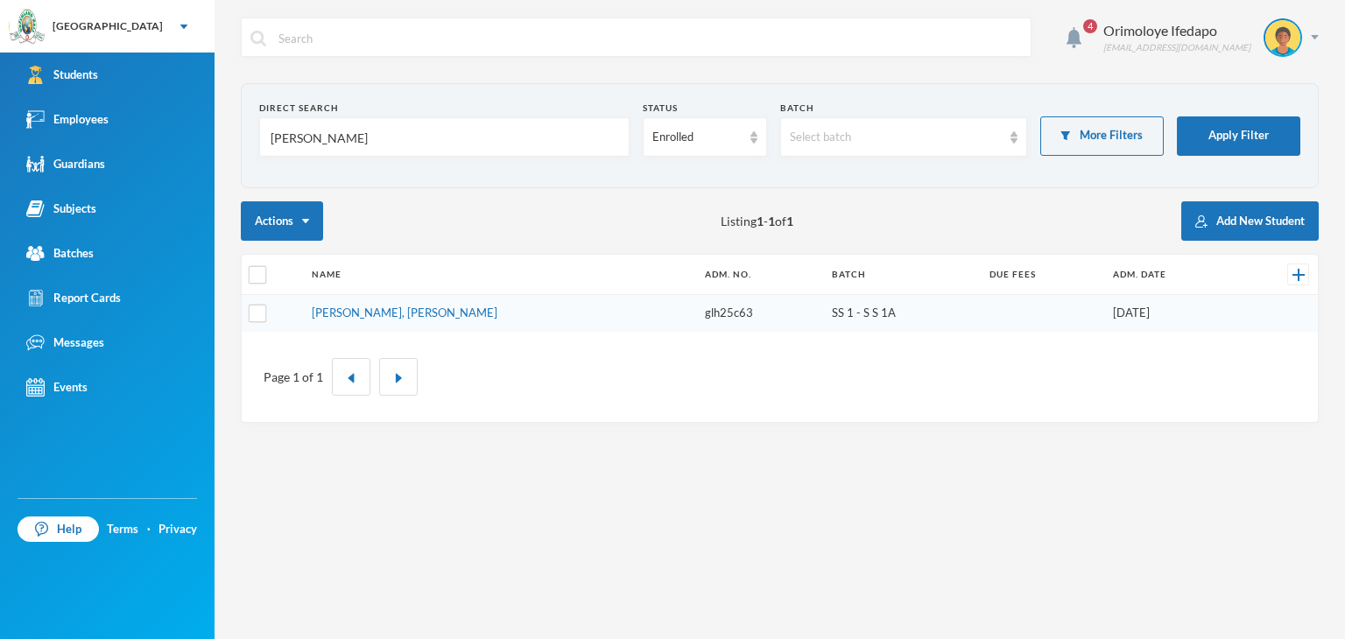
click at [311, 140] on input "[PERSON_NAME]" at bounding box center [444, 137] width 351 height 39
